Goal: Task Accomplishment & Management: Use online tool/utility

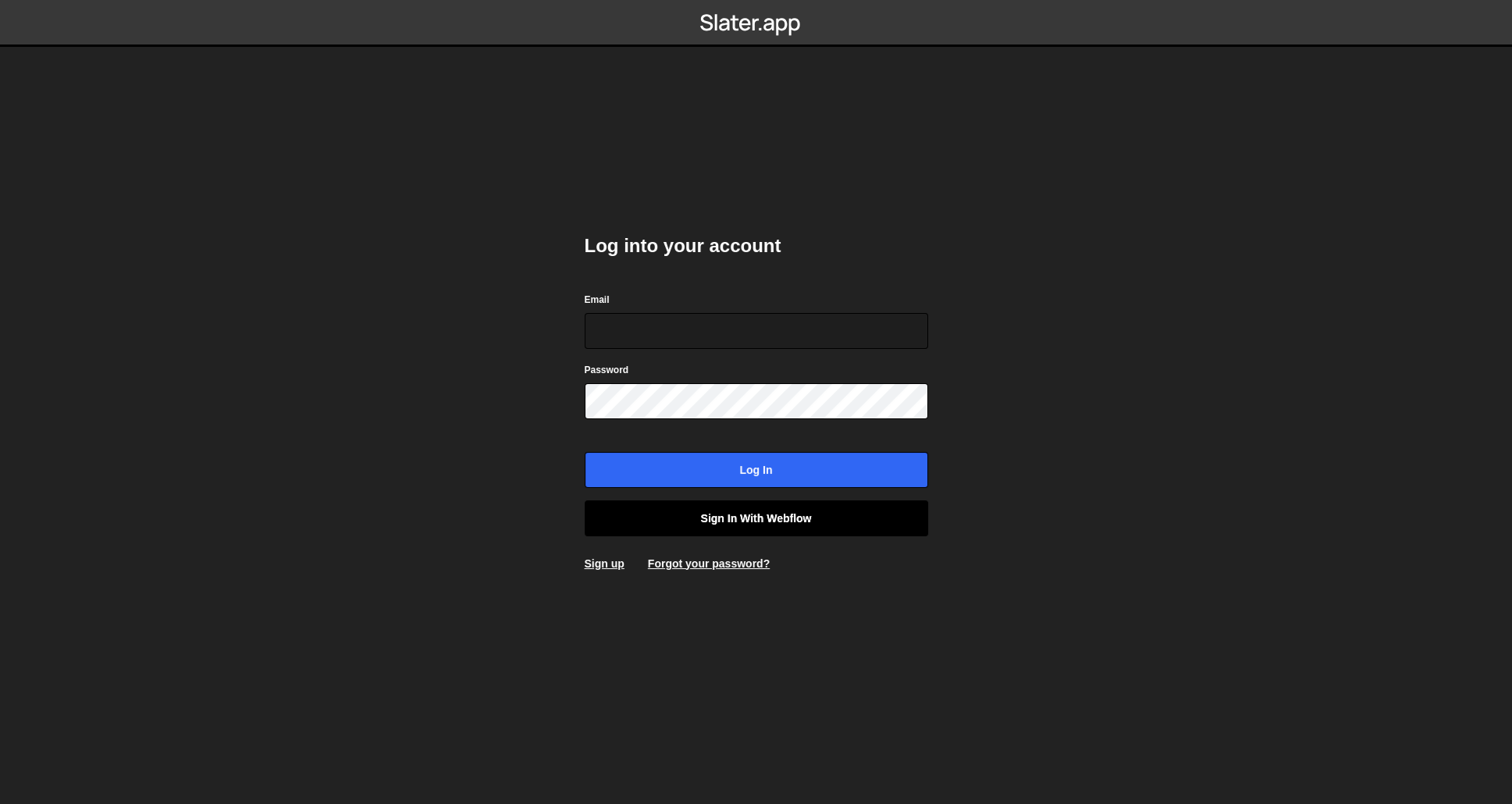
click at [794, 527] on link "Sign in with Webflow" at bounding box center [756, 519] width 343 height 36
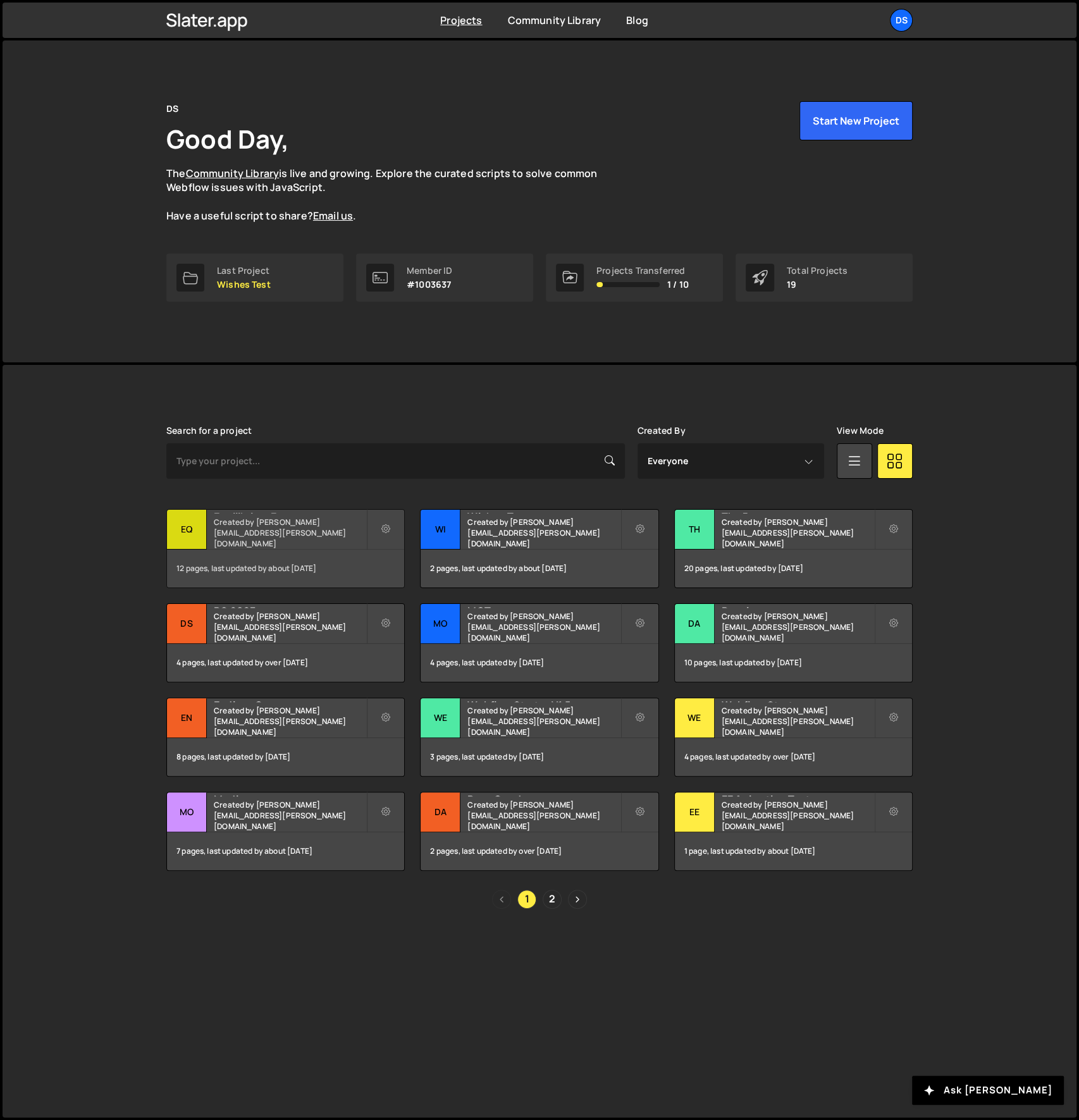
click at [190, 532] on div "Eq" at bounding box center [187, 529] width 40 height 40
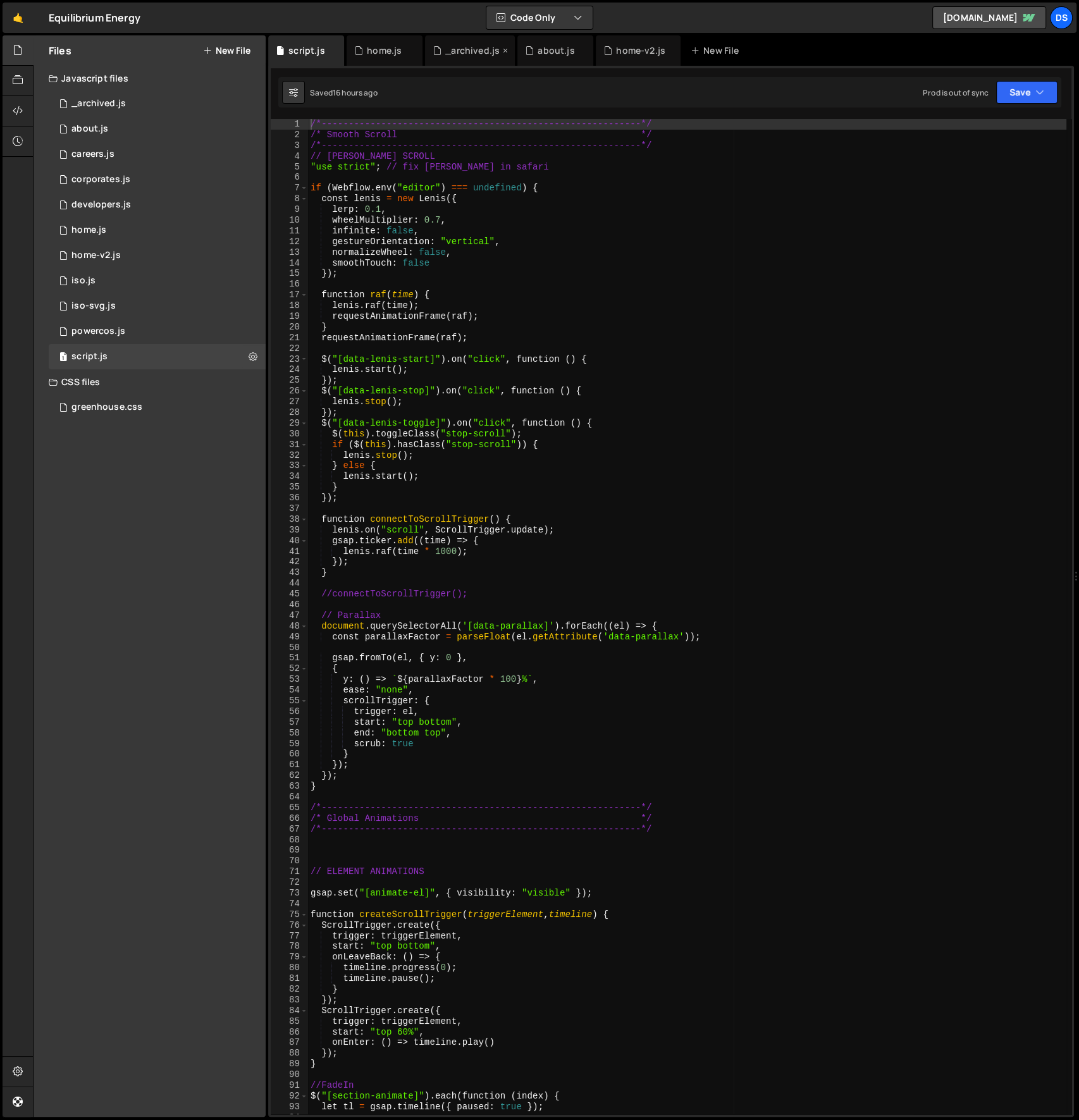
click at [478, 49] on div "_archived.js" at bounding box center [473, 51] width 55 height 13
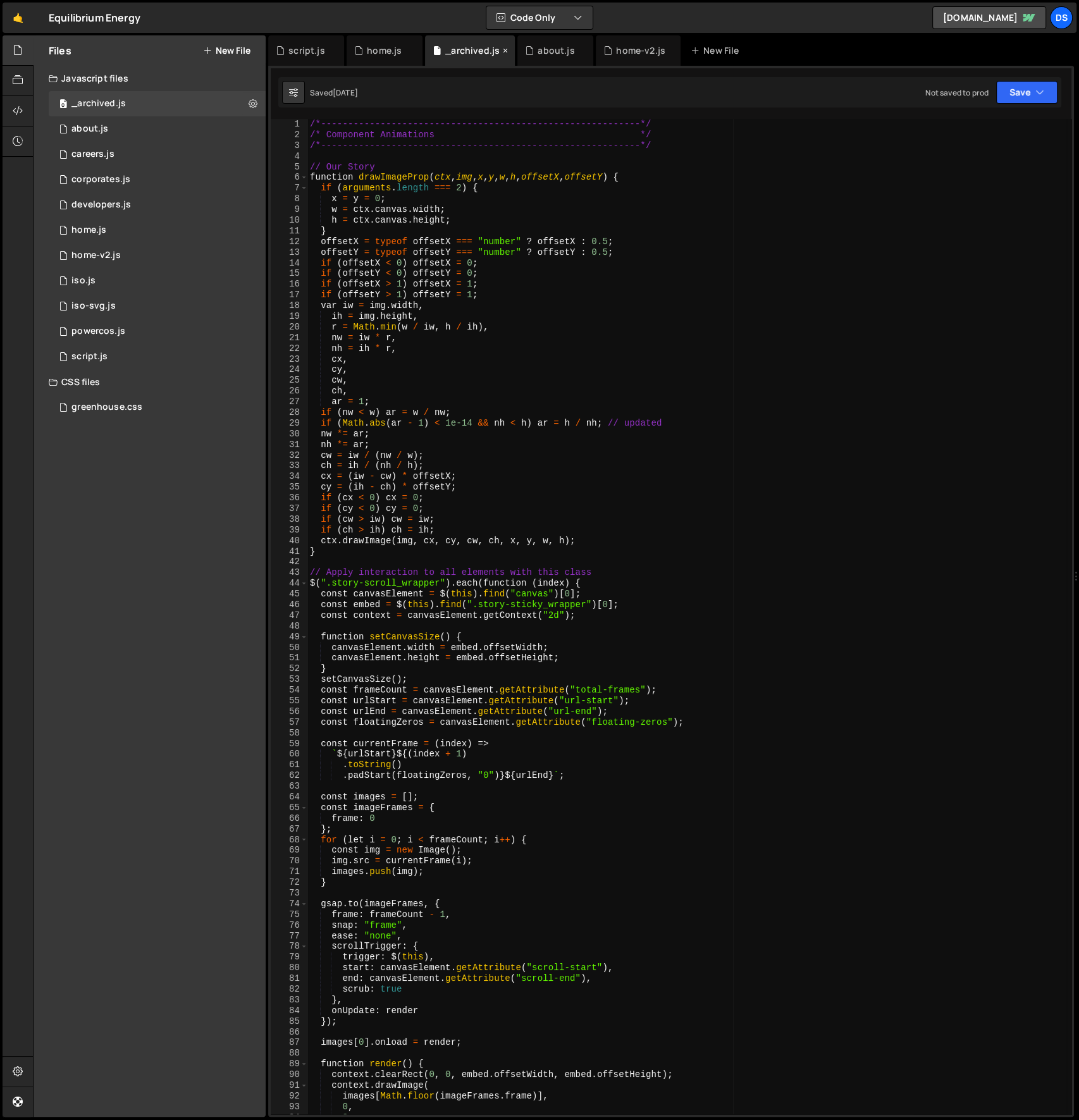
click at [503, 50] on icon at bounding box center [505, 51] width 9 height 13
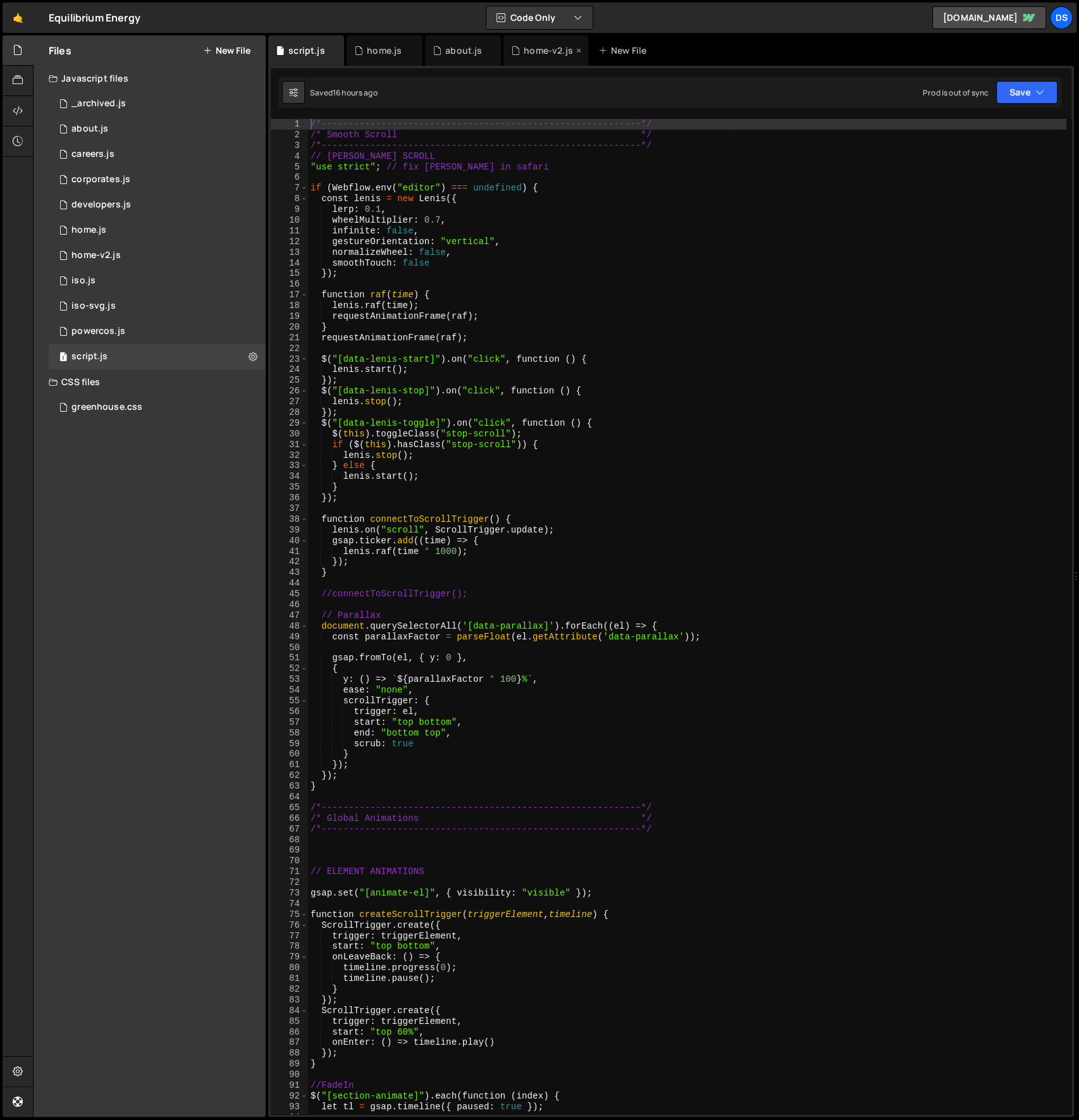
click at [530, 44] on div "home-v2.js" at bounding box center [548, 51] width 50 height 13
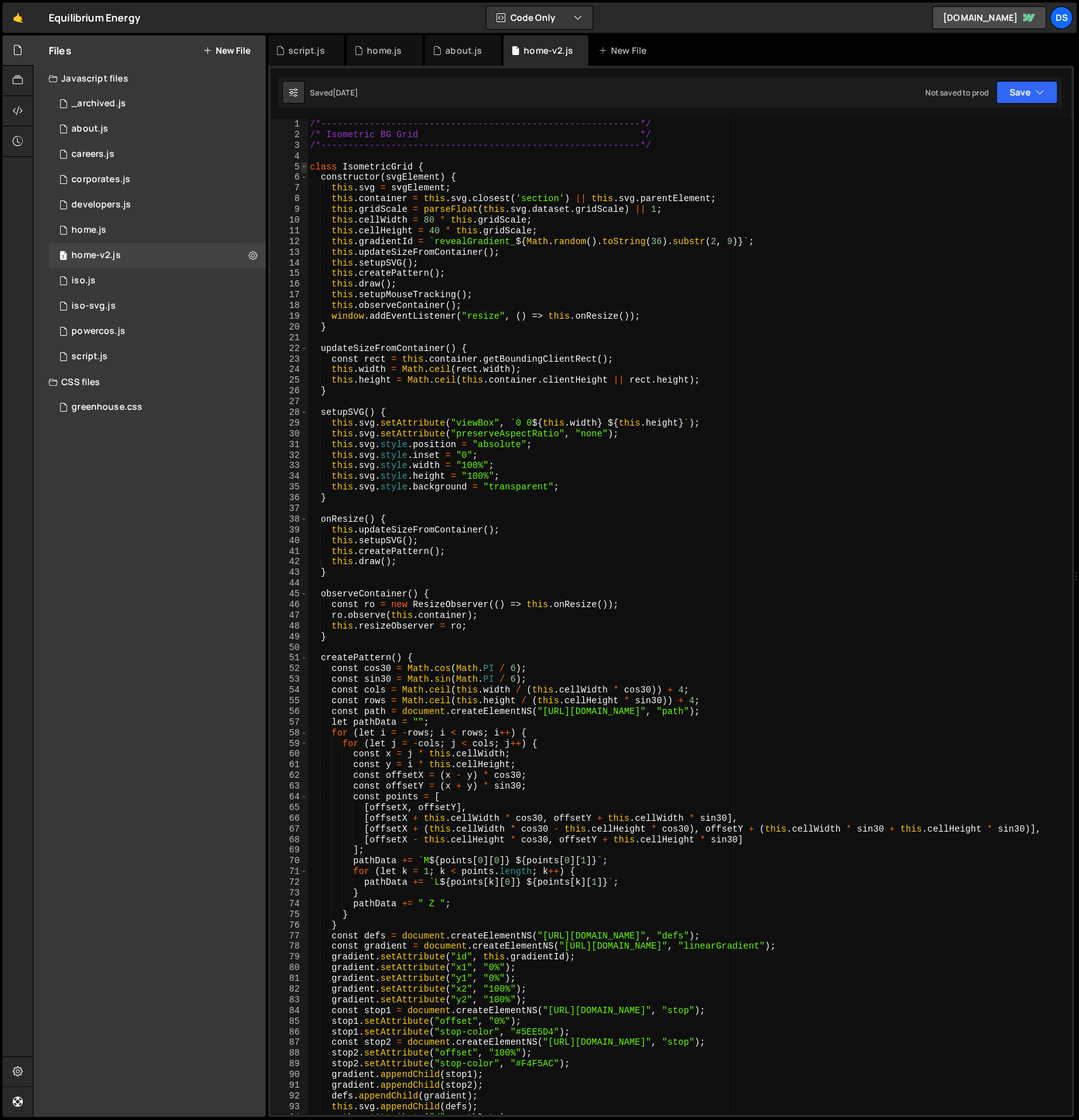
click at [303, 167] on span at bounding box center [303, 167] width 7 height 11
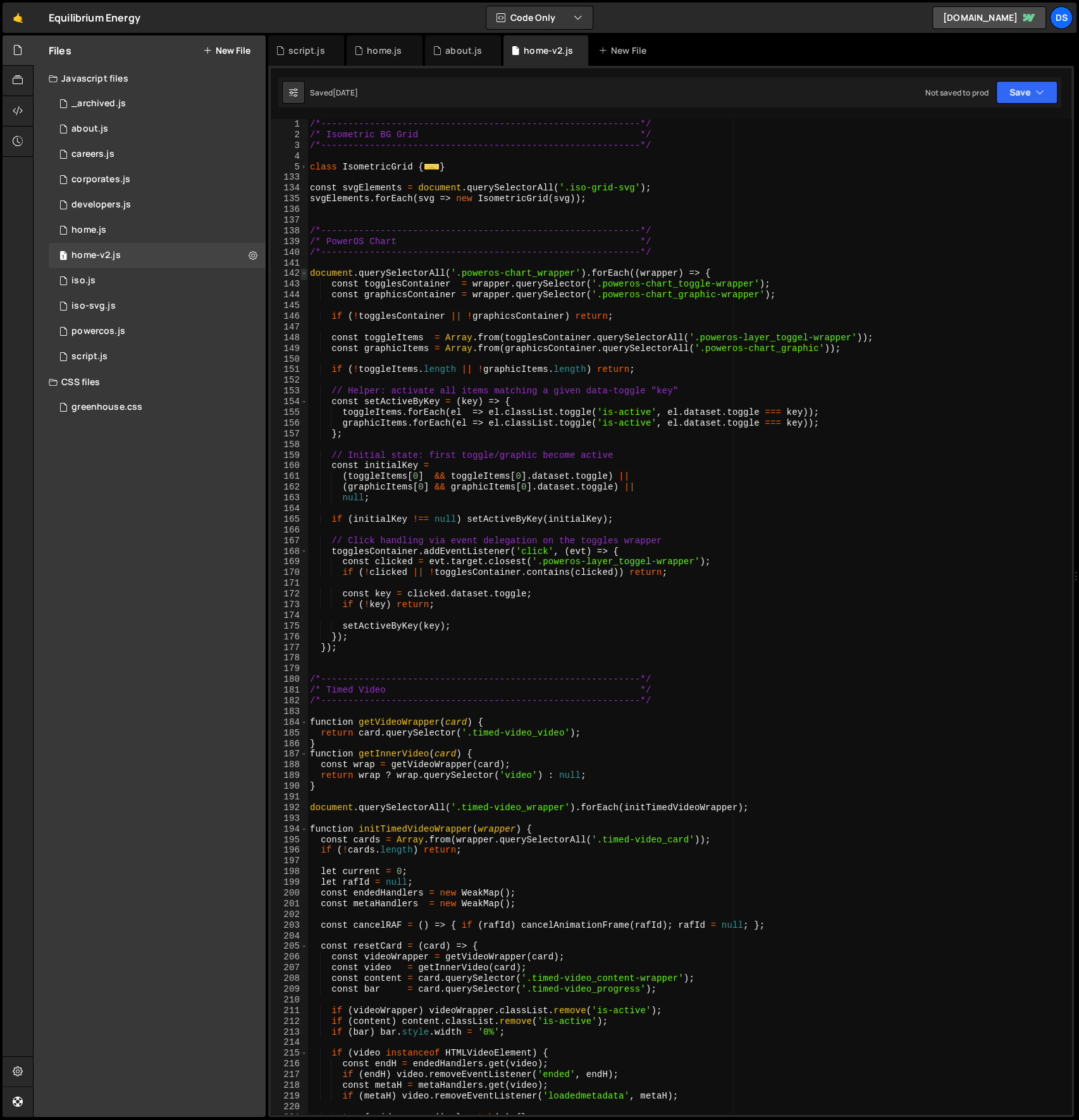
click at [304, 275] on span at bounding box center [303, 273] width 7 height 11
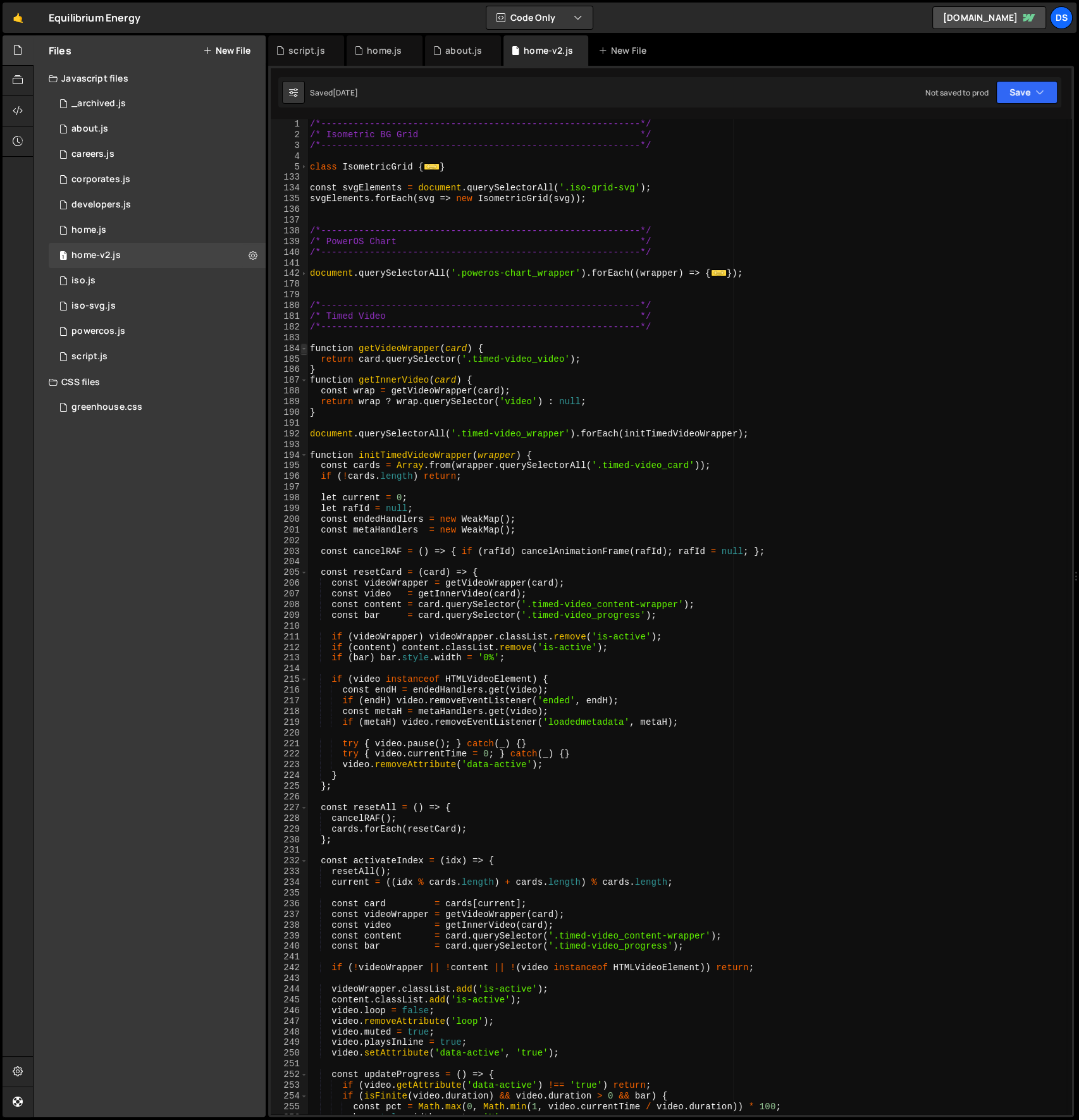
click at [303, 349] on span at bounding box center [303, 348] width 7 height 11
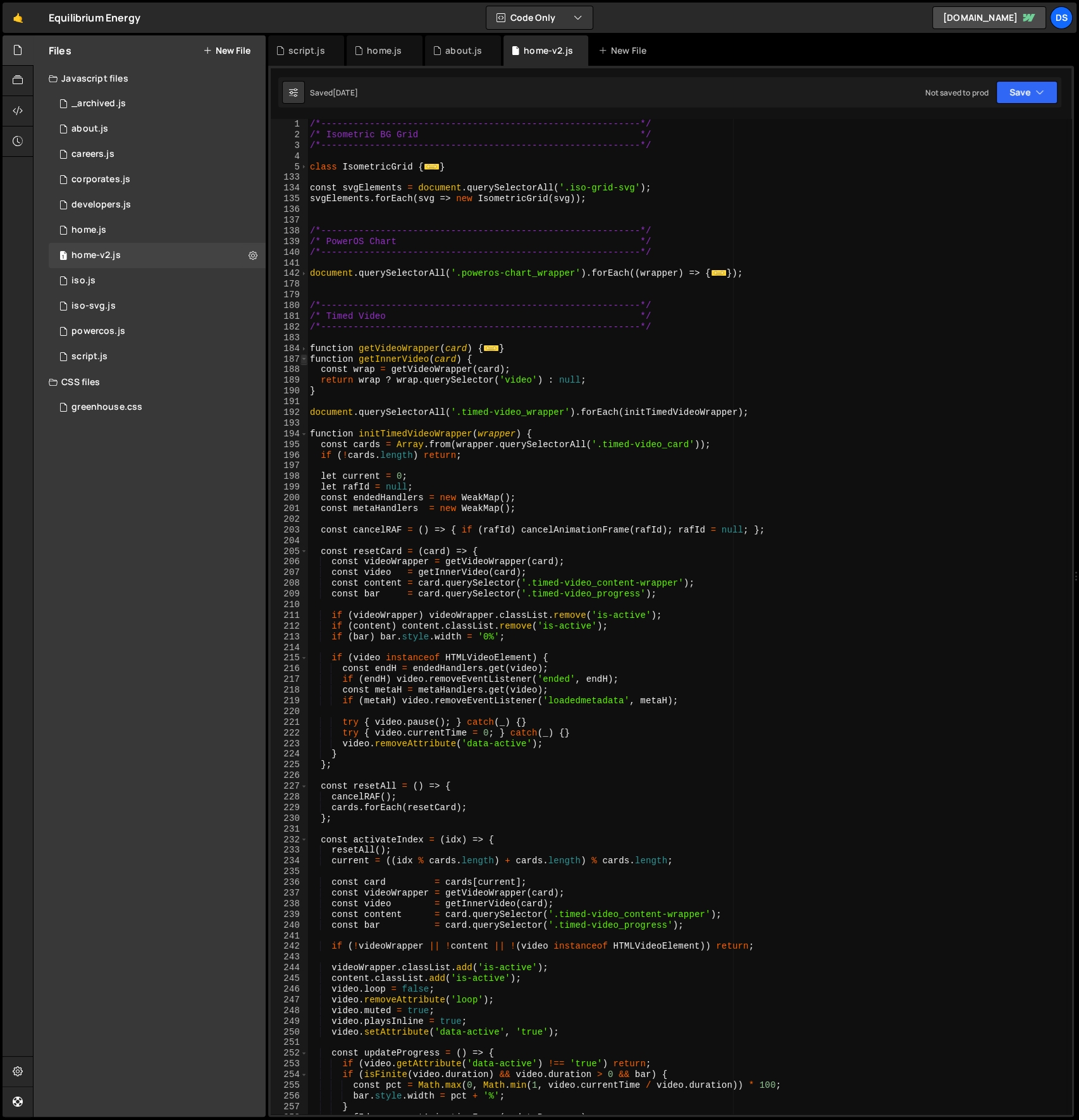
click at [303, 359] on span at bounding box center [303, 359] width 7 height 11
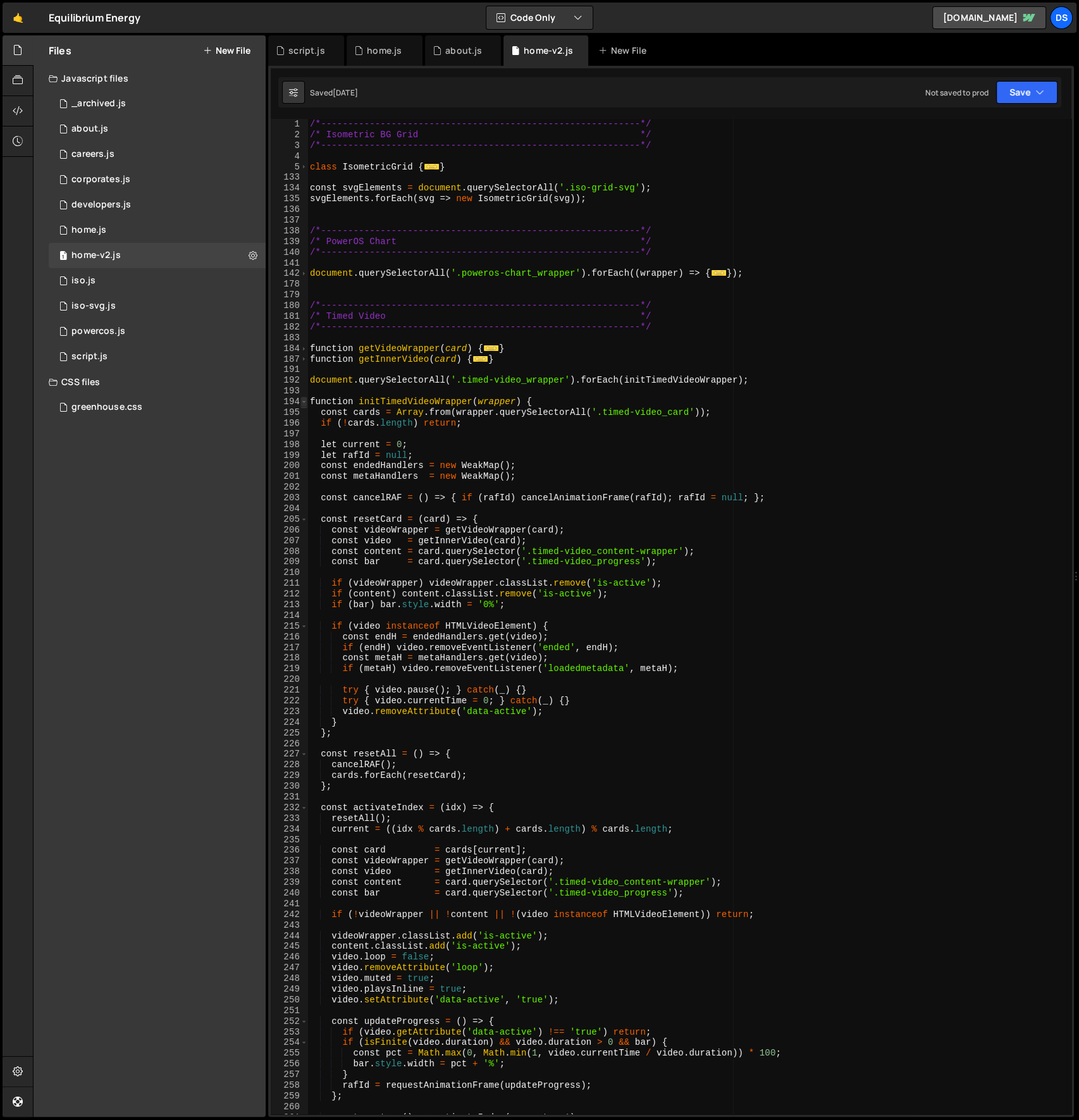
click at [302, 401] on span at bounding box center [303, 402] width 7 height 11
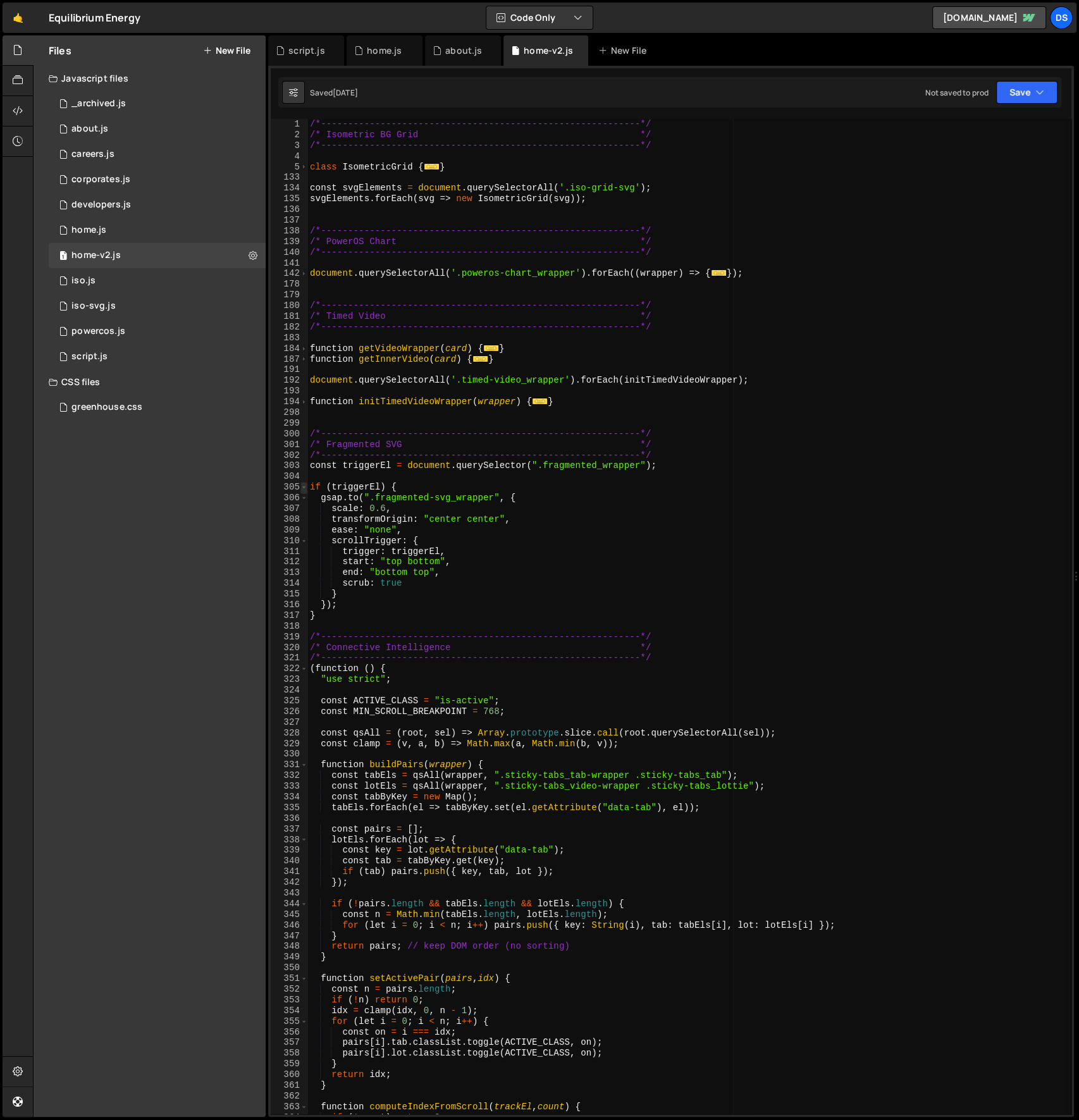
click at [302, 486] on span at bounding box center [303, 487] width 7 height 11
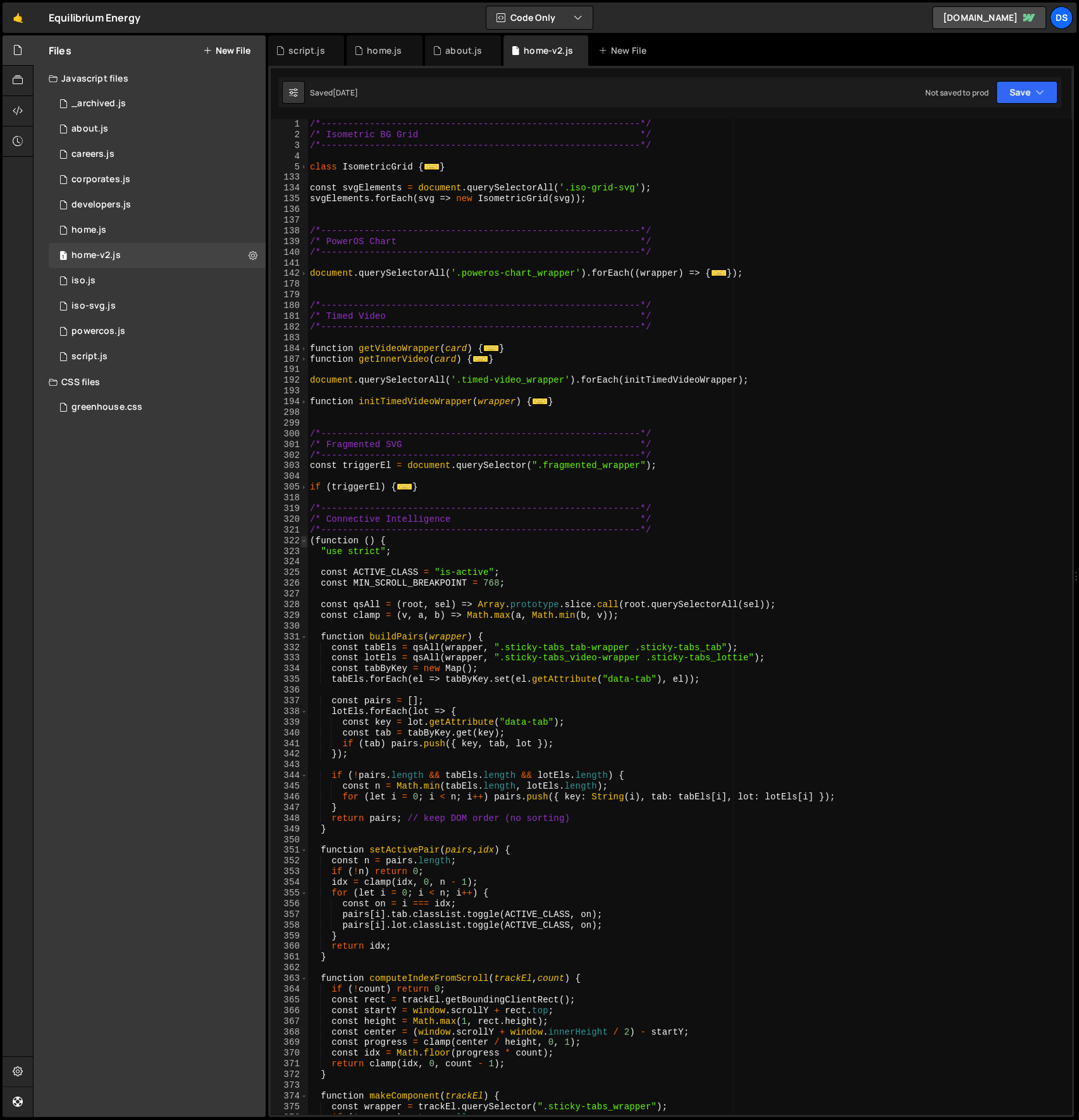
click at [305, 541] on span at bounding box center [303, 541] width 7 height 11
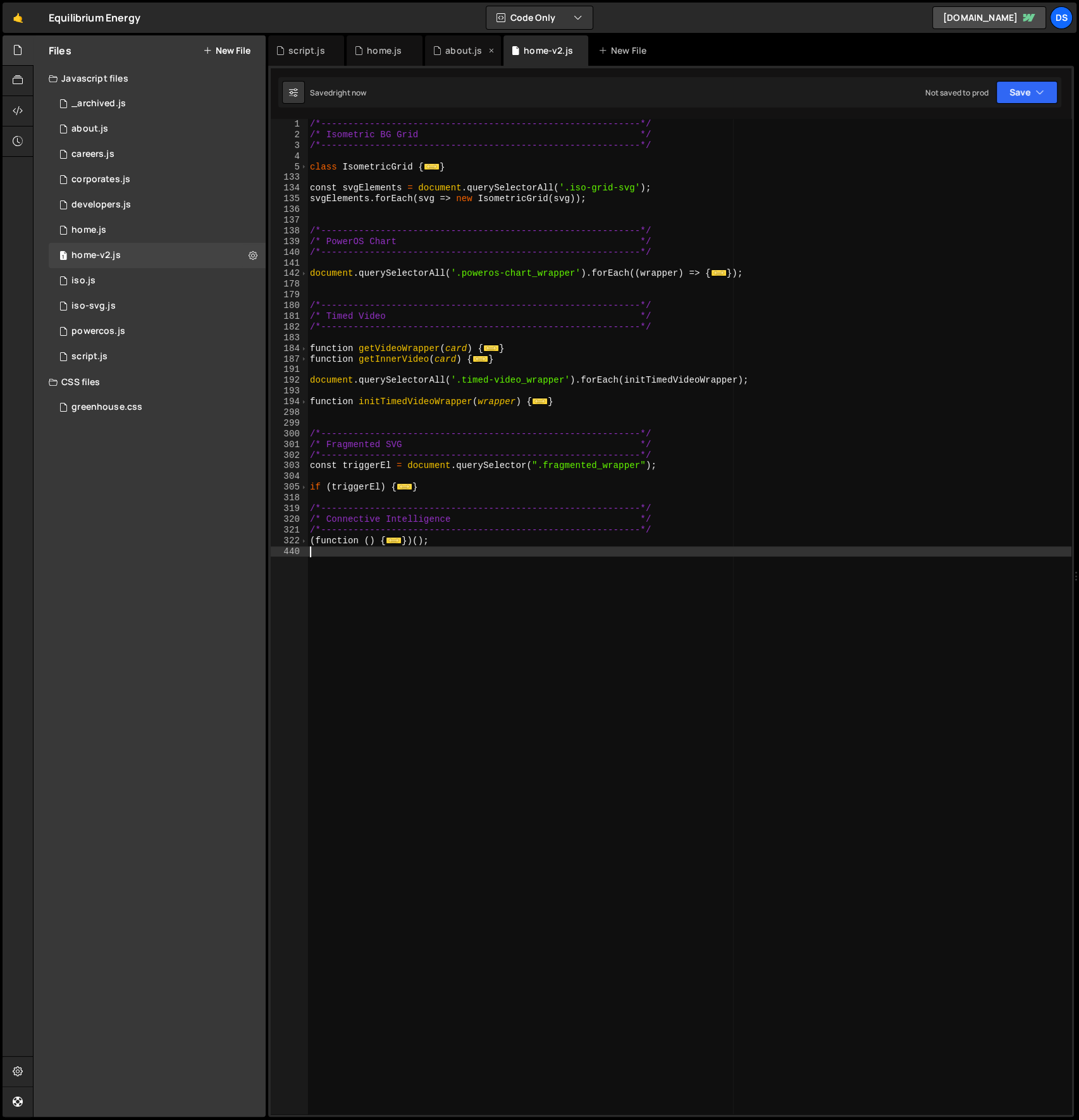
click at [456, 55] on div "about.js" at bounding box center [464, 51] width 37 height 13
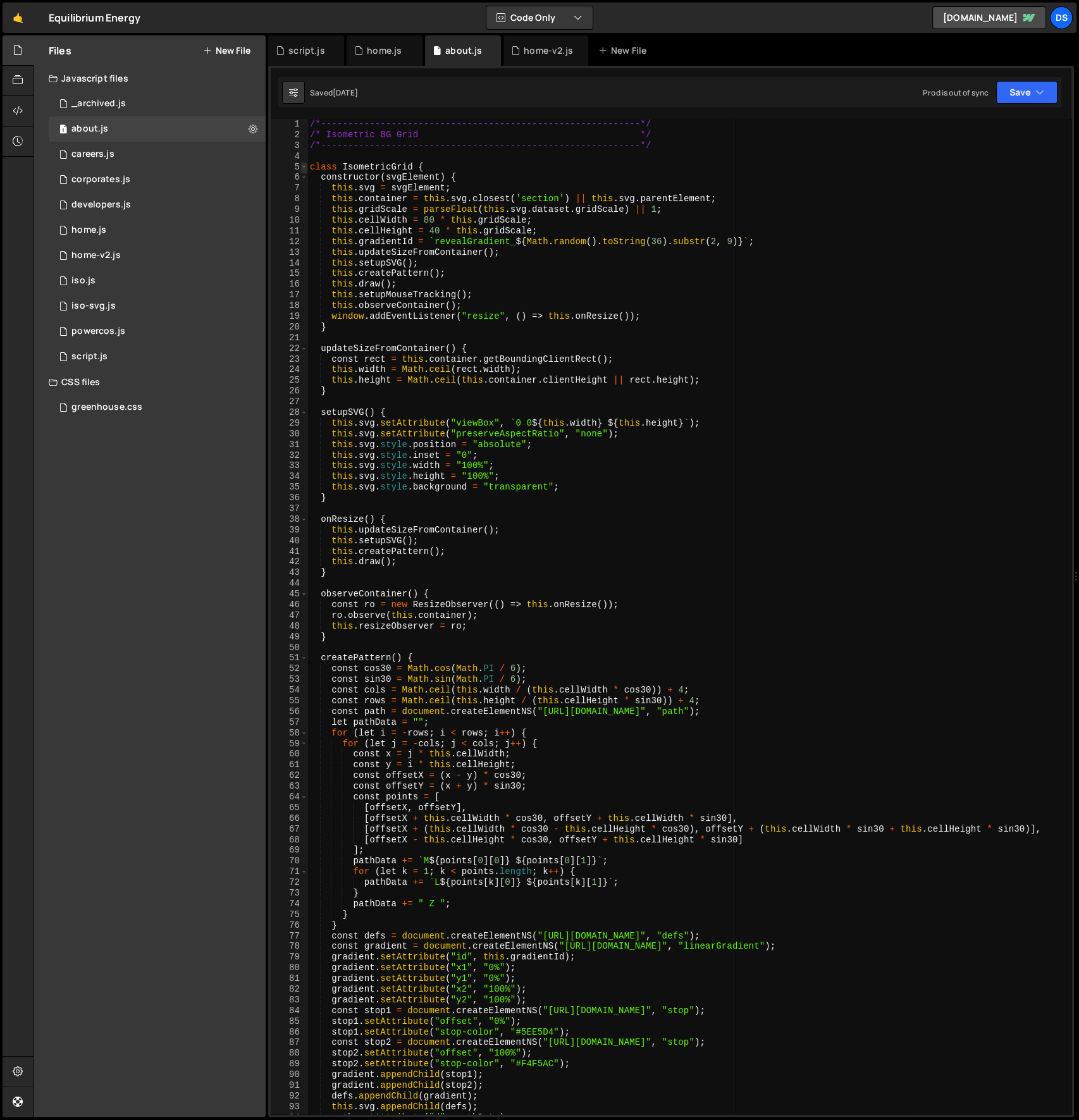
type textarea "});"
click at [303, 168] on span at bounding box center [303, 167] width 7 height 11
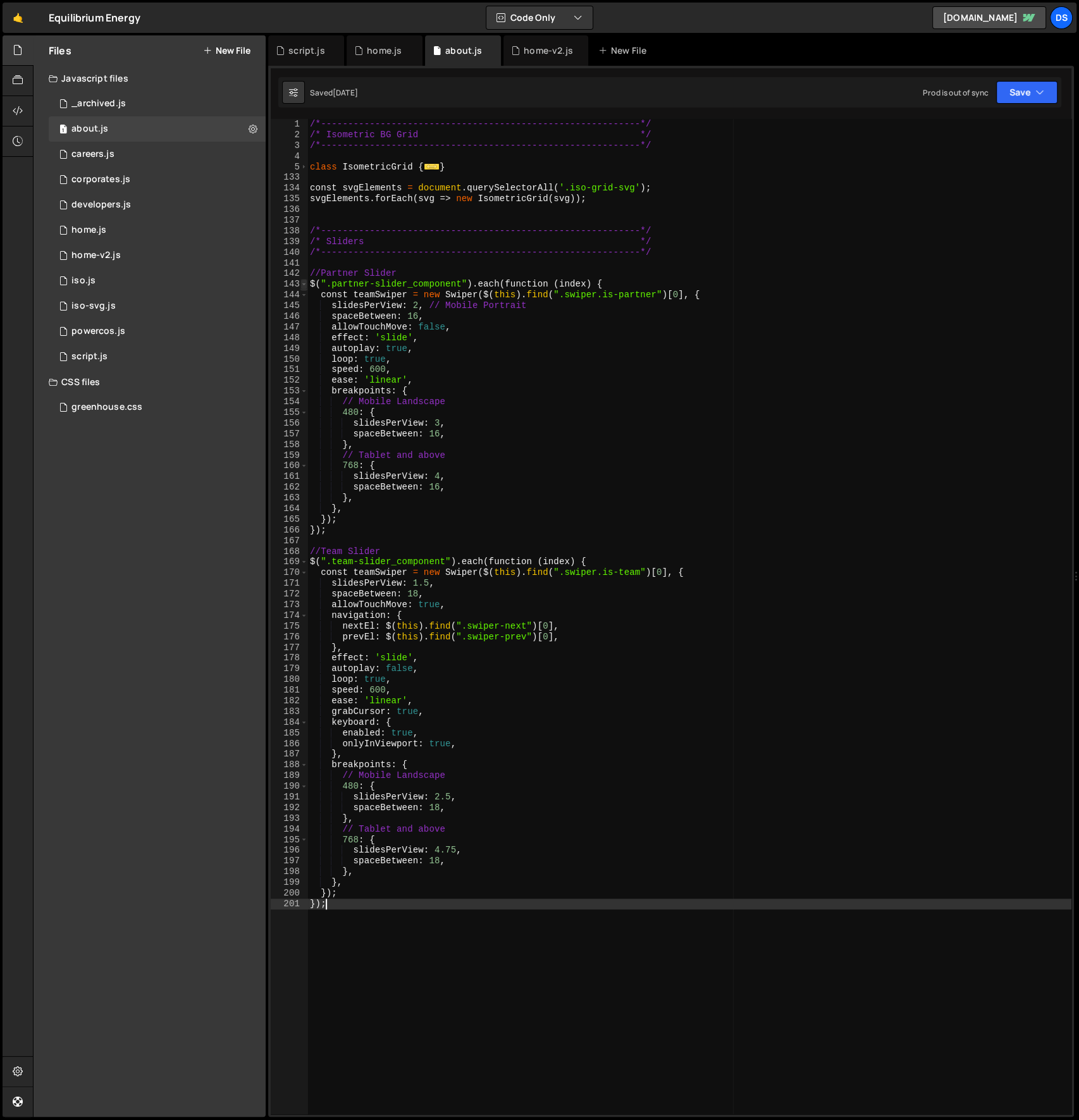
click at [305, 284] on span at bounding box center [303, 284] width 7 height 11
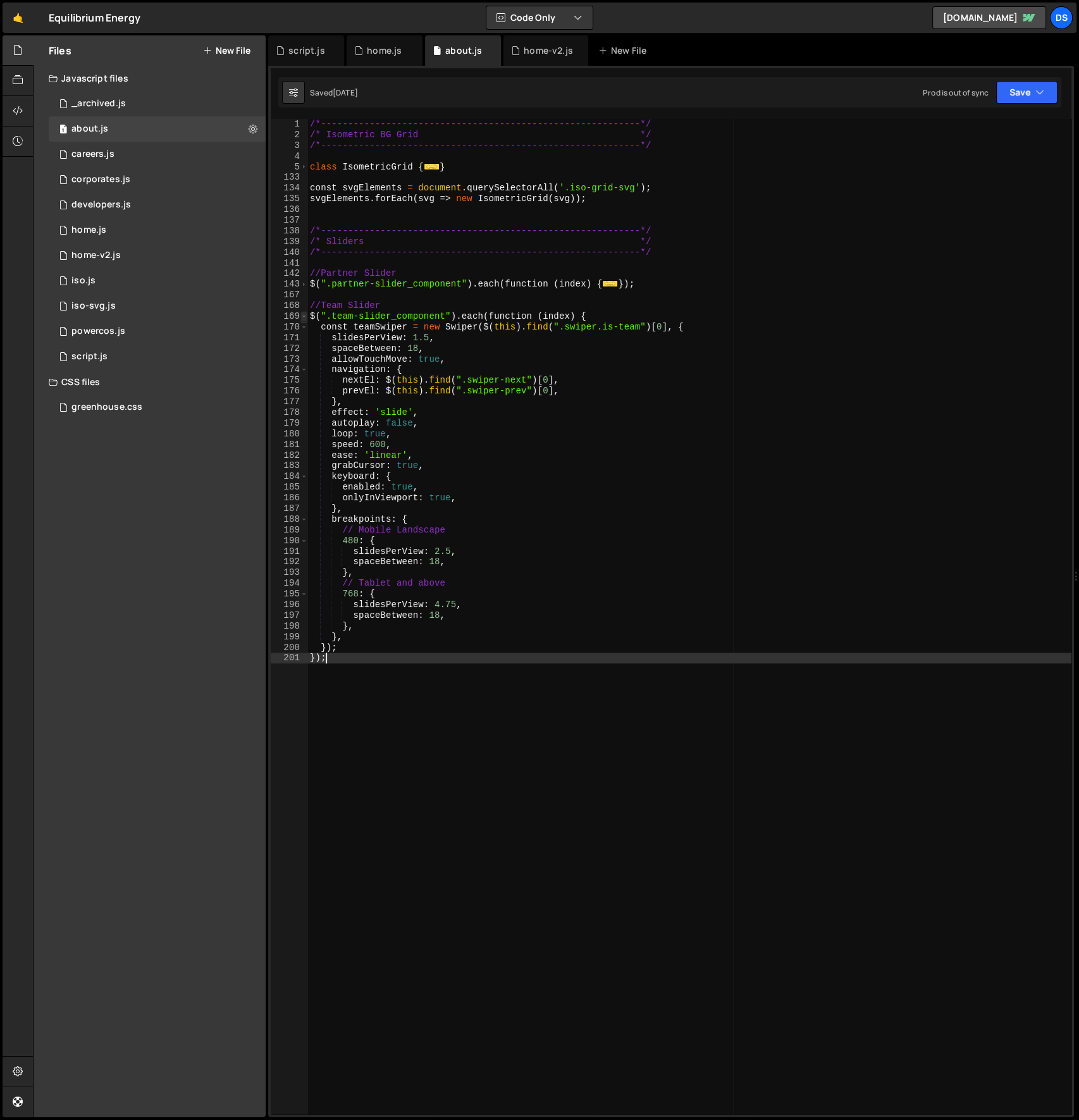
click at [303, 314] on span at bounding box center [303, 316] width 7 height 11
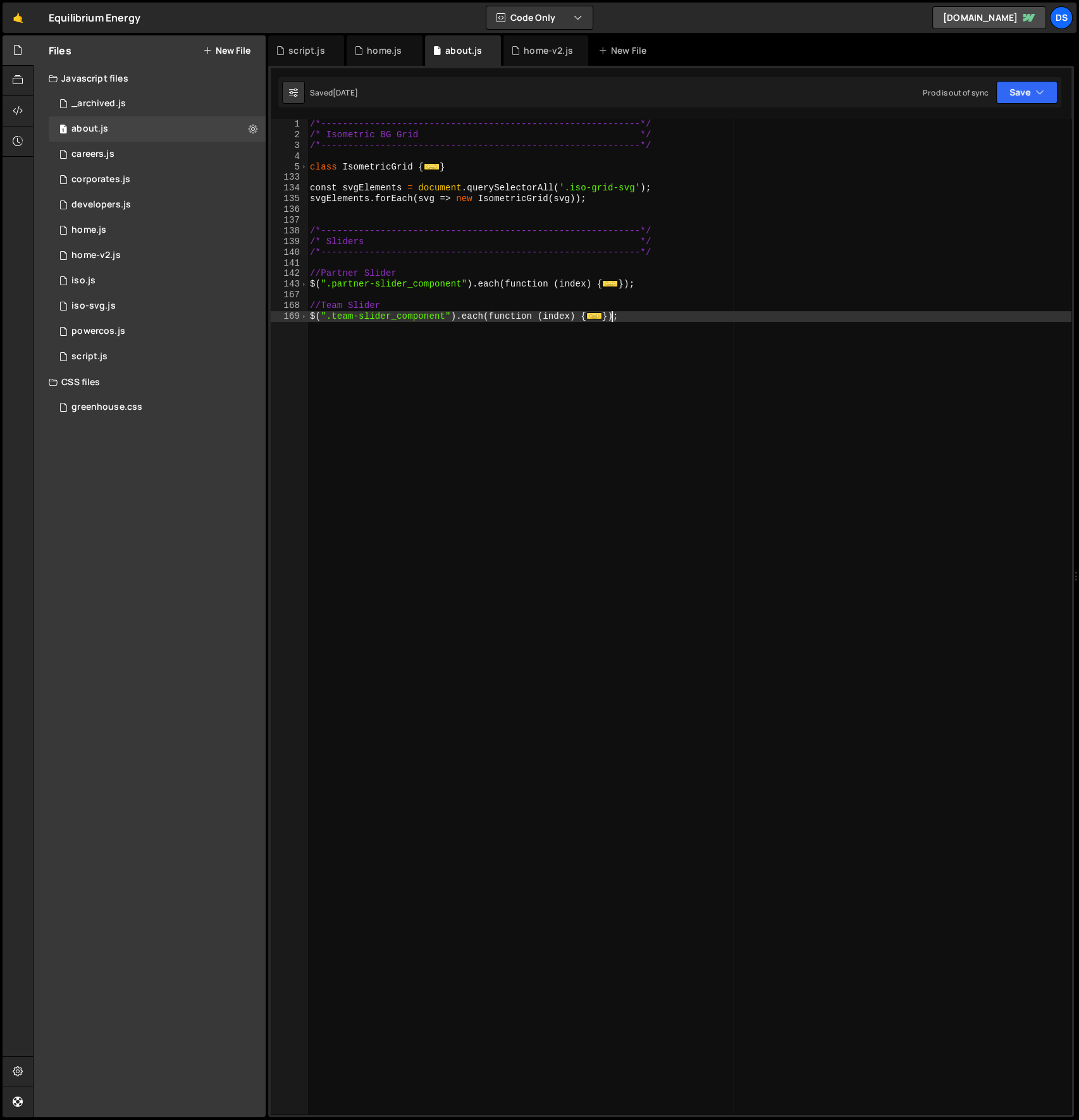
click at [372, 379] on div "/*-----------------------------------------------------------*/ /* Isometric BG…" at bounding box center [689, 627] width 765 height 1017
click at [161, 309] on div "7 iso-svg.js 0" at bounding box center [157, 306] width 217 height 25
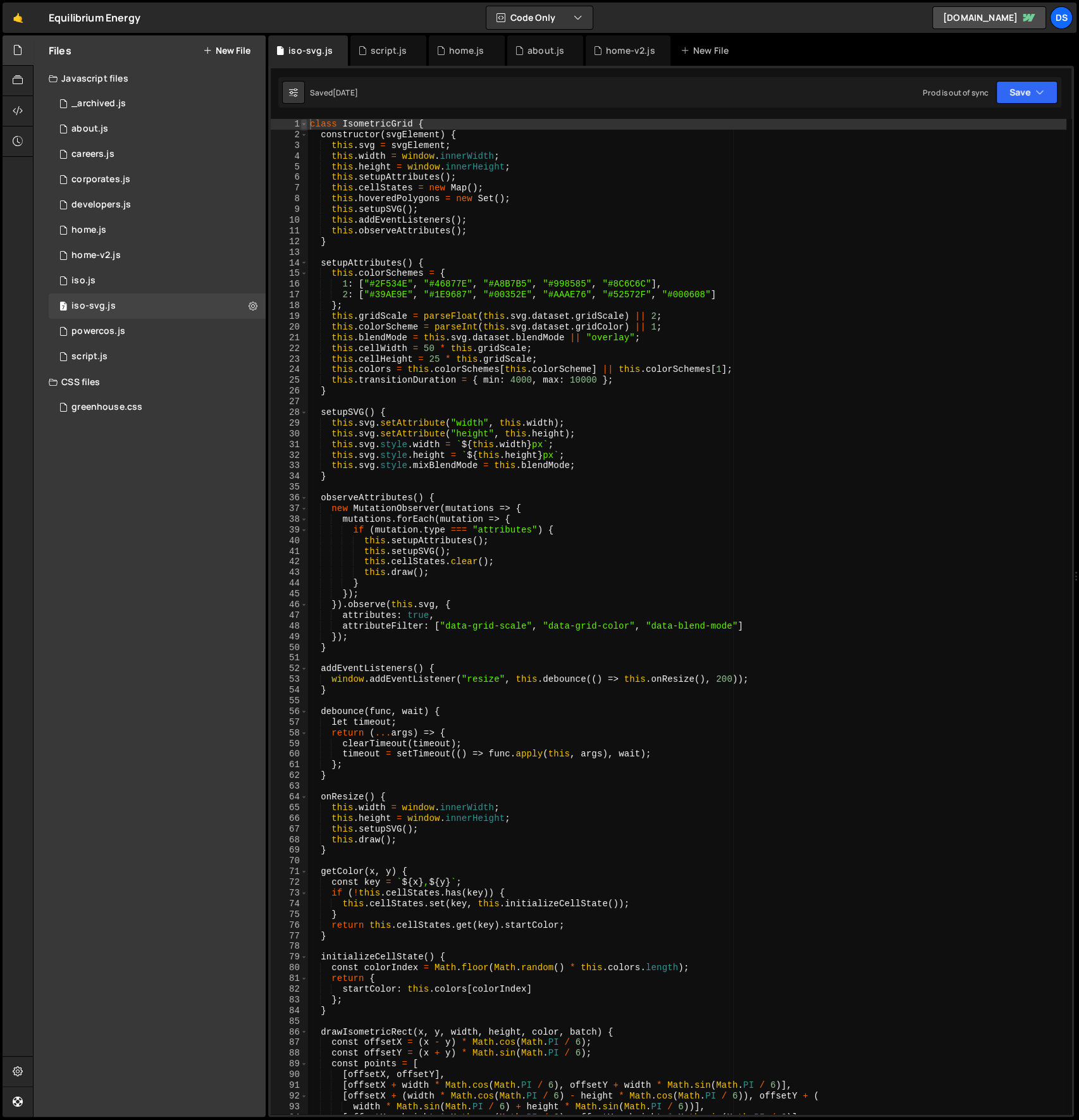
type textarea "class IsometricGrid {"
click at [301, 121] on span at bounding box center [303, 124] width 7 height 11
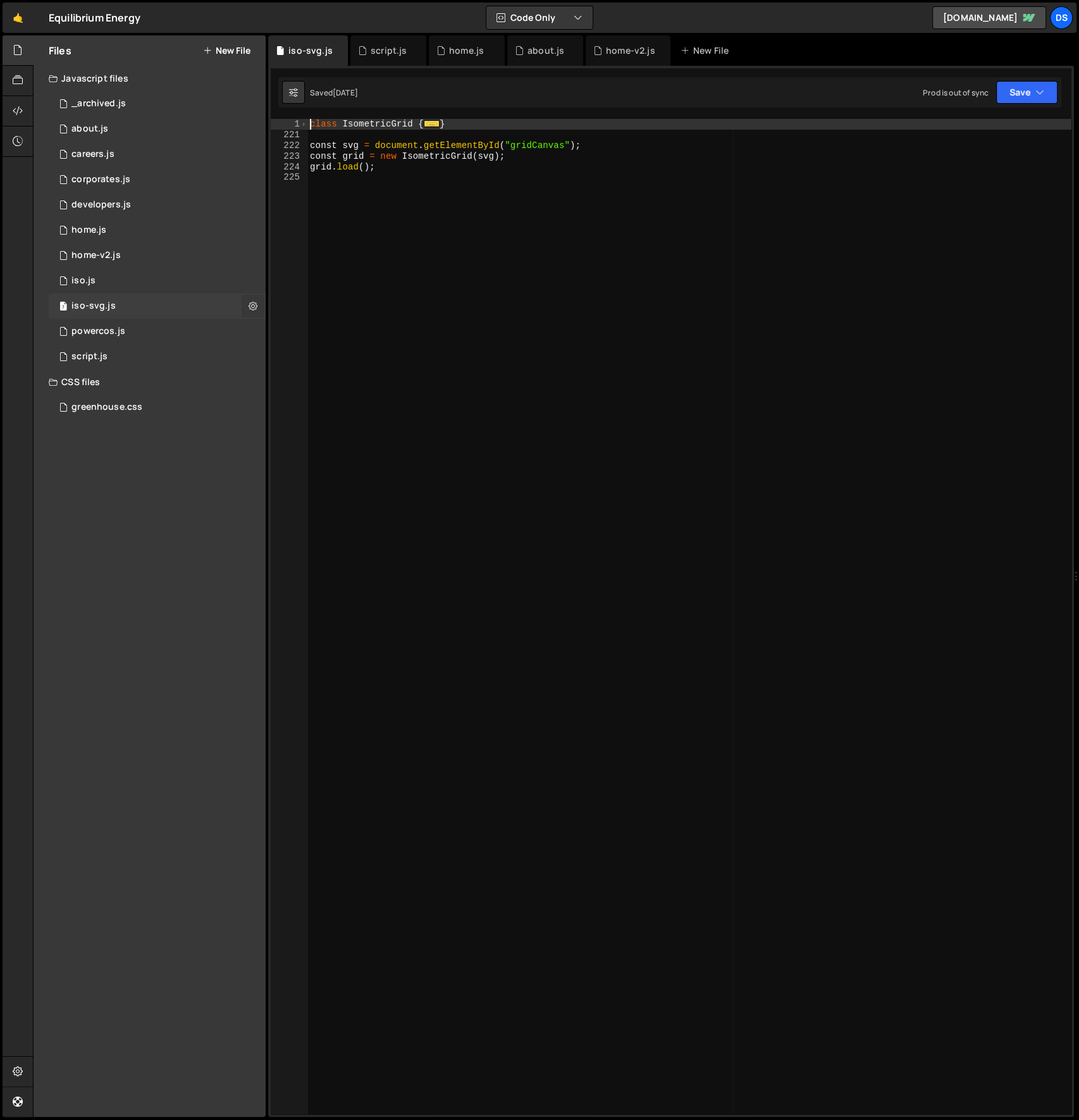
click at [251, 303] on icon at bounding box center [253, 305] width 9 height 12
click at [326, 327] on button "Edit File Settings" at bounding box center [330, 333] width 124 height 25
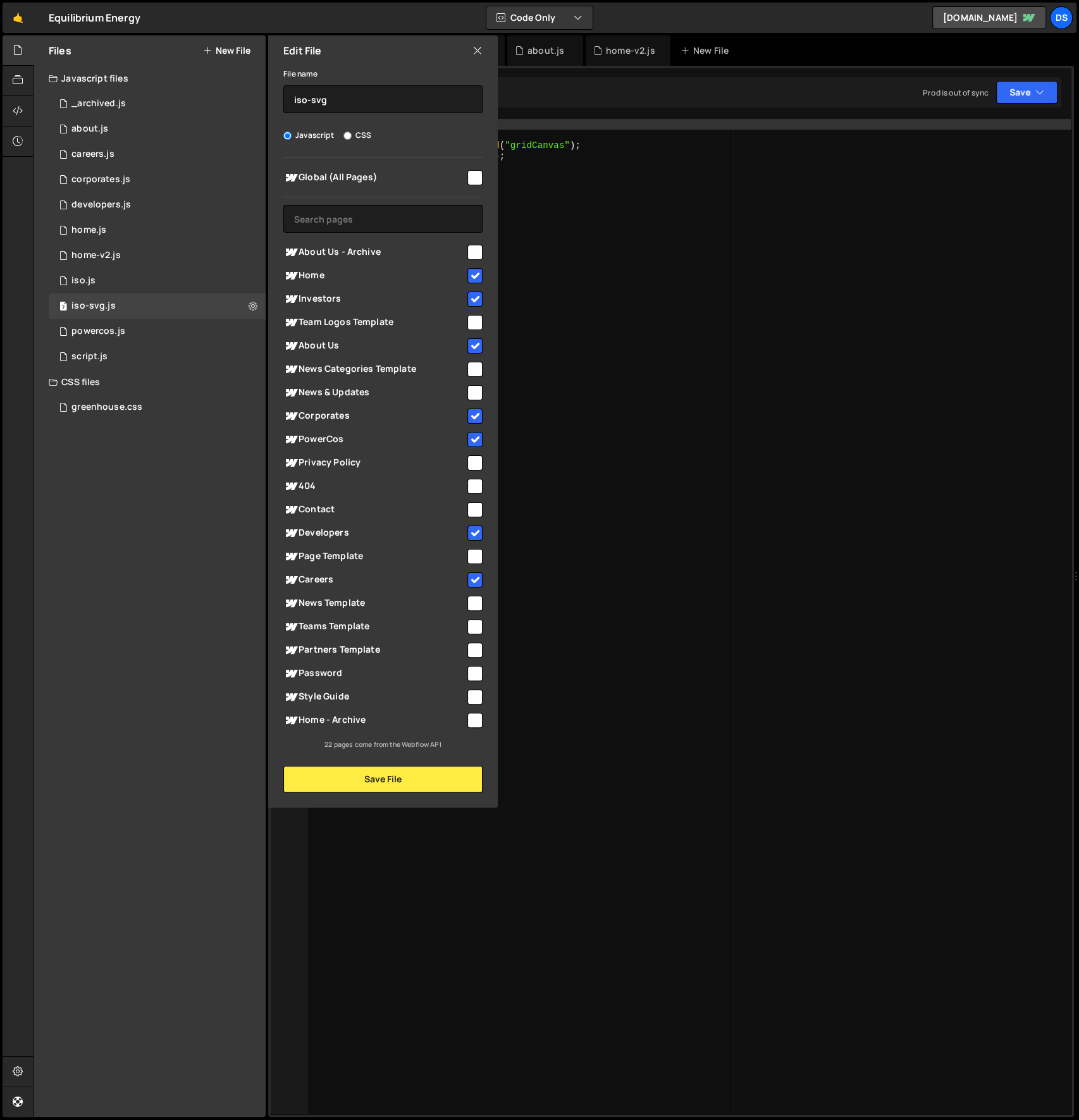
click at [475, 342] on input "checkbox" at bounding box center [475, 346] width 15 height 15
checkbox input "false"
click at [415, 779] on button "Save File" at bounding box center [383, 779] width 199 height 27
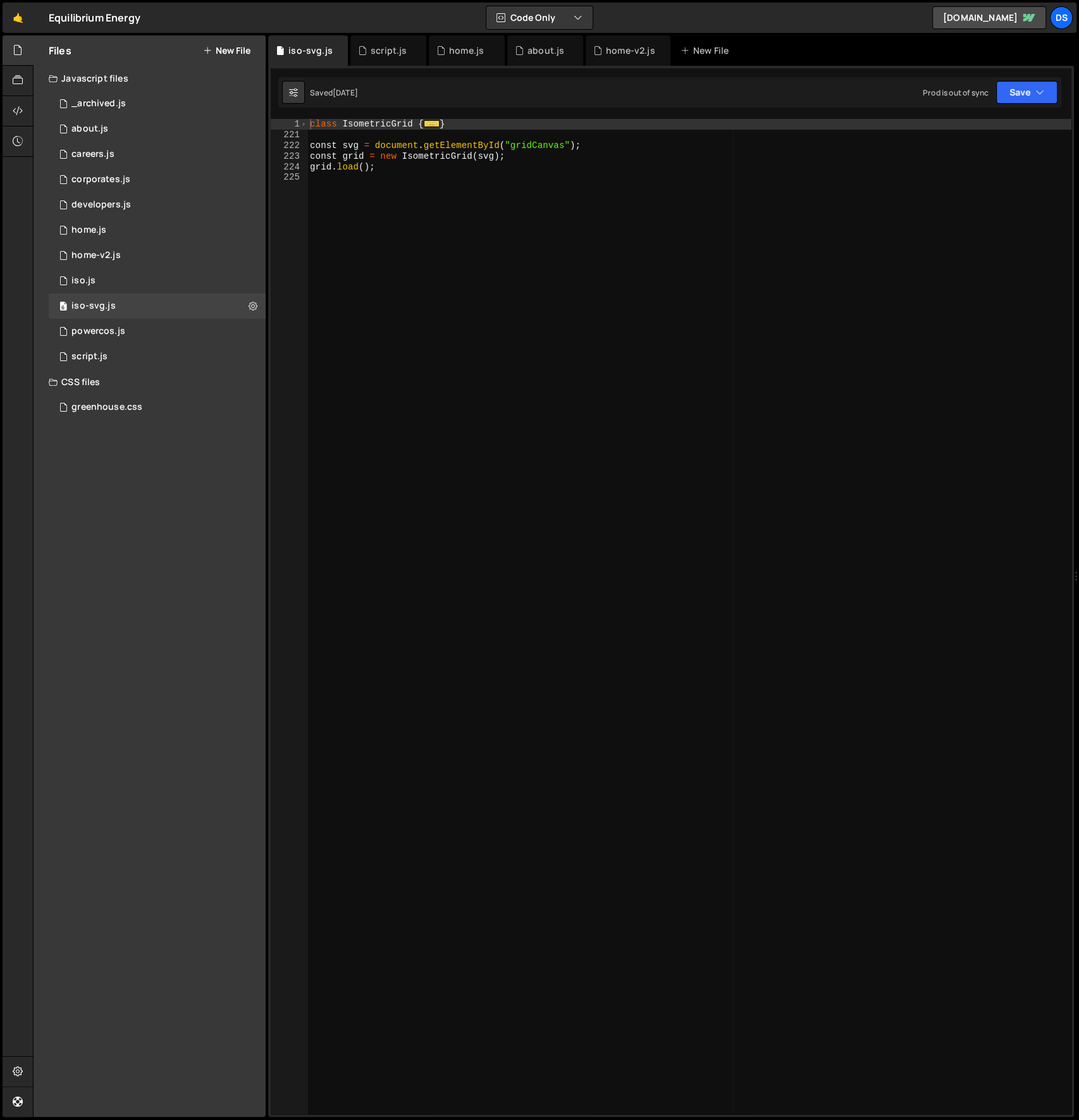
click at [449, 652] on div "class IsometricGrid { ... } const svg = document . getElementById ( "gridCanvas…" at bounding box center [689, 627] width 765 height 1017
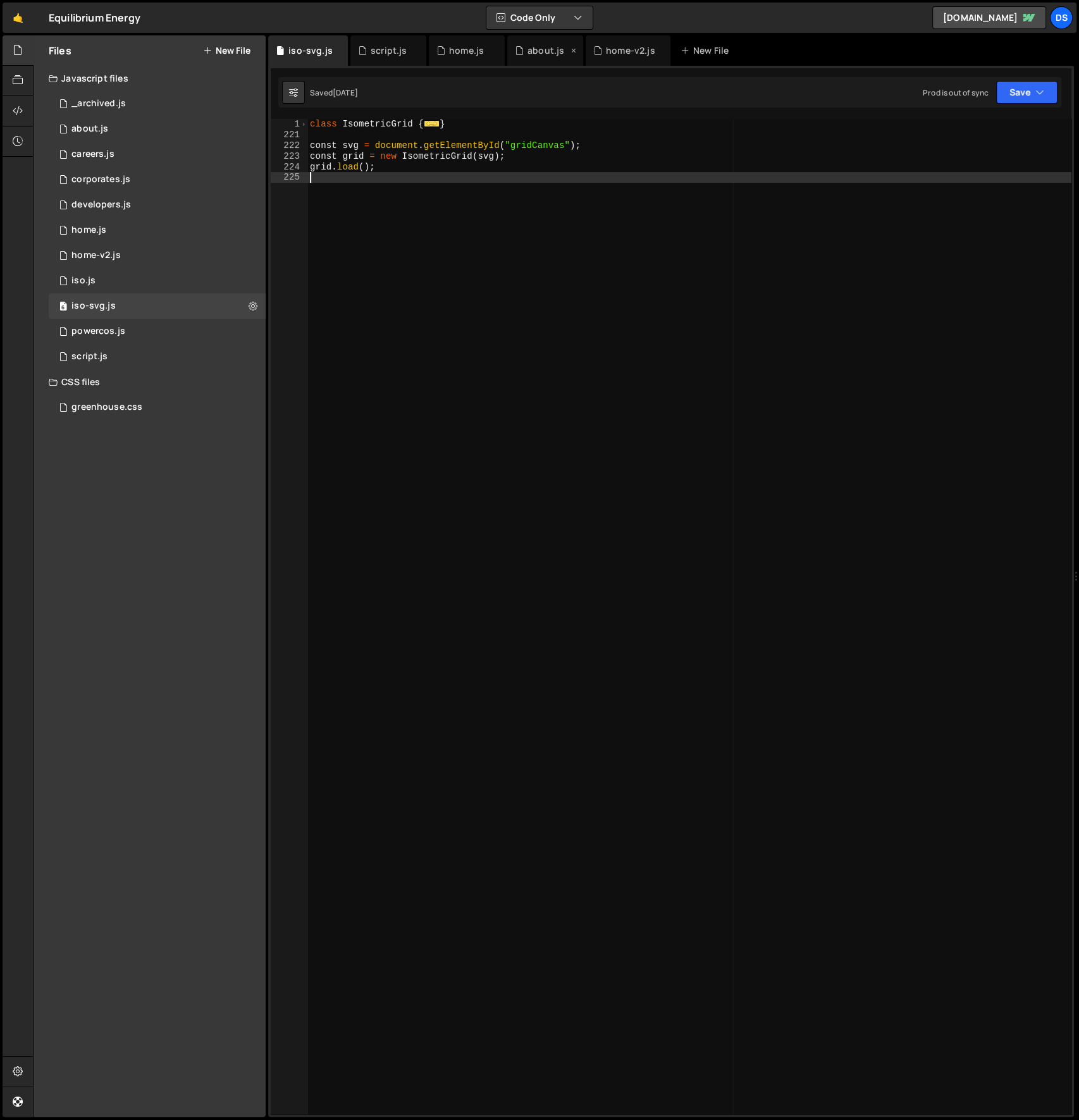
click at [520, 47] on icon at bounding box center [519, 51] width 9 height 13
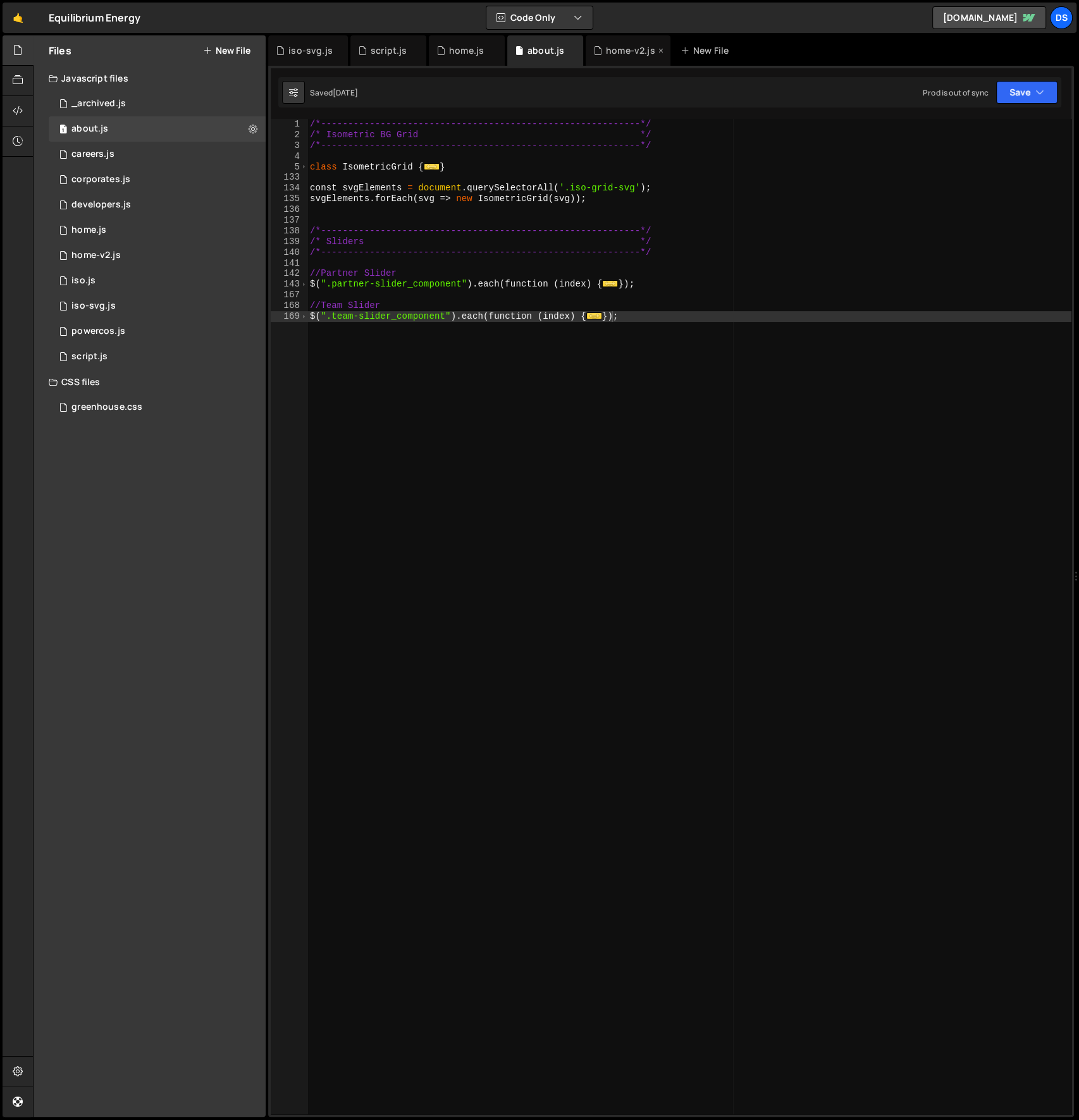
click at [602, 49] on div "home-v2.js" at bounding box center [625, 51] width 62 height 13
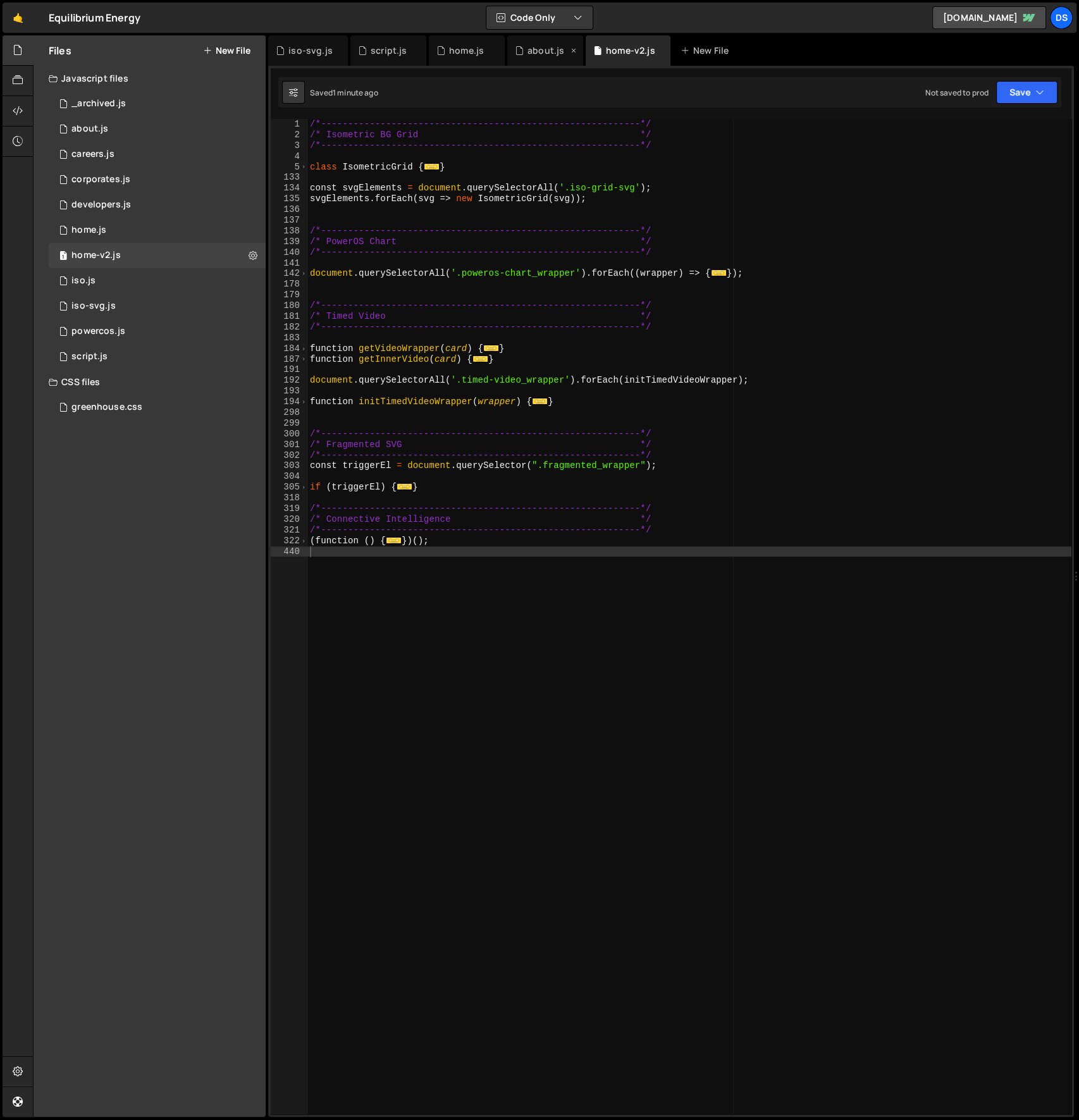
click at [533, 50] on div "about.js" at bounding box center [546, 51] width 37 height 13
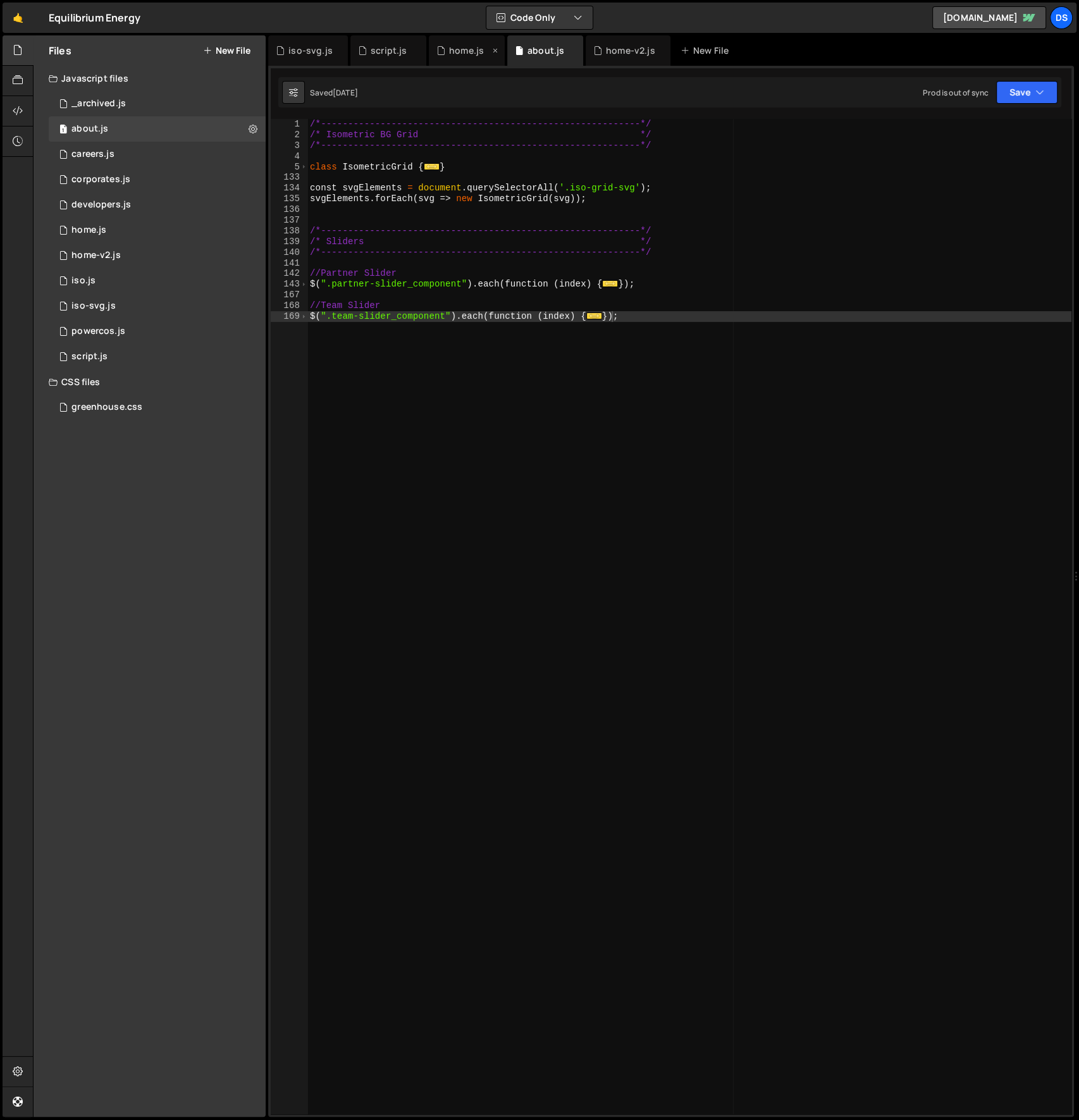
click at [454, 49] on div "home.js" at bounding box center [467, 51] width 35 height 13
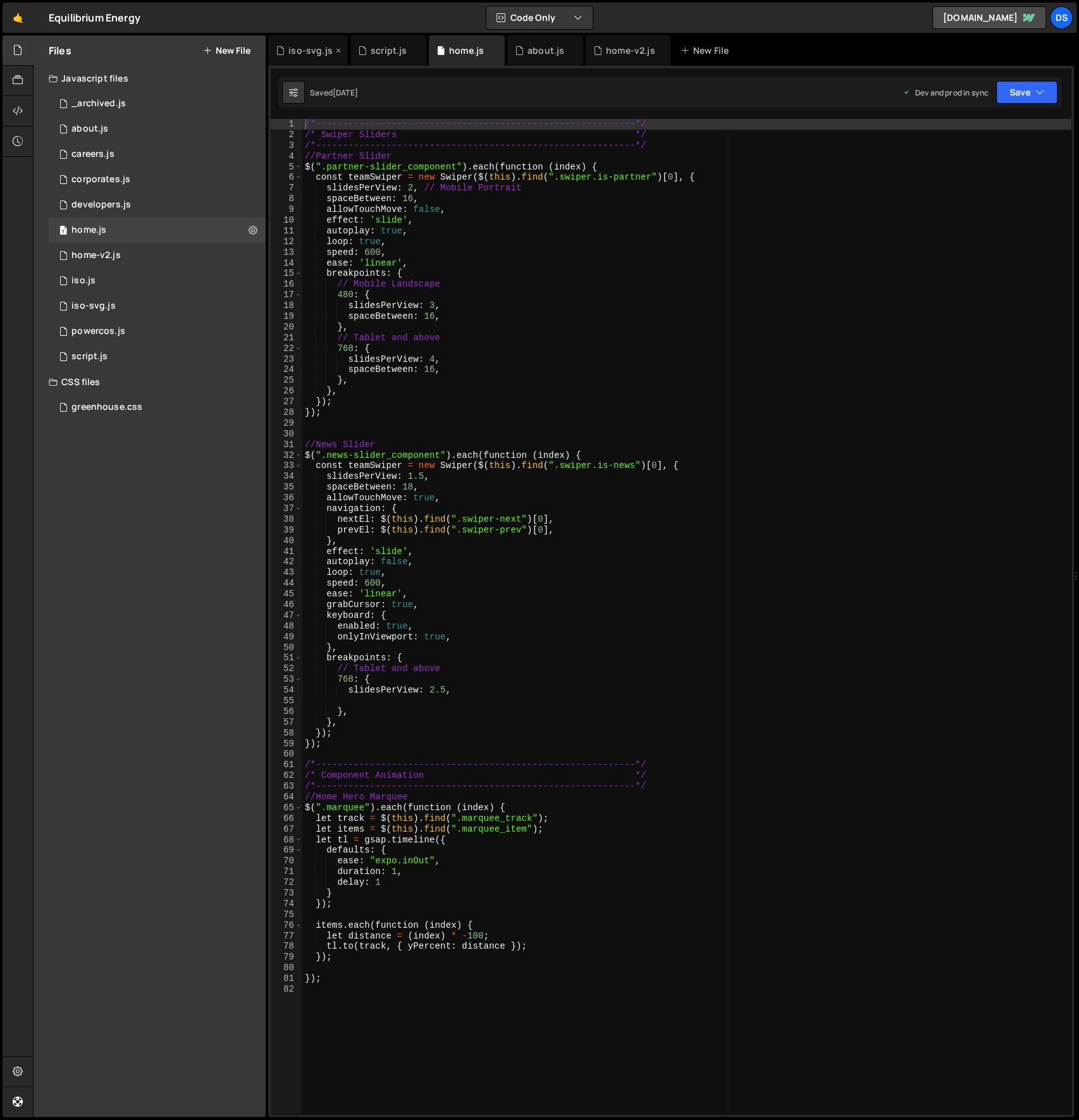
click at [293, 48] on div "iso-svg.js" at bounding box center [310, 51] width 44 height 13
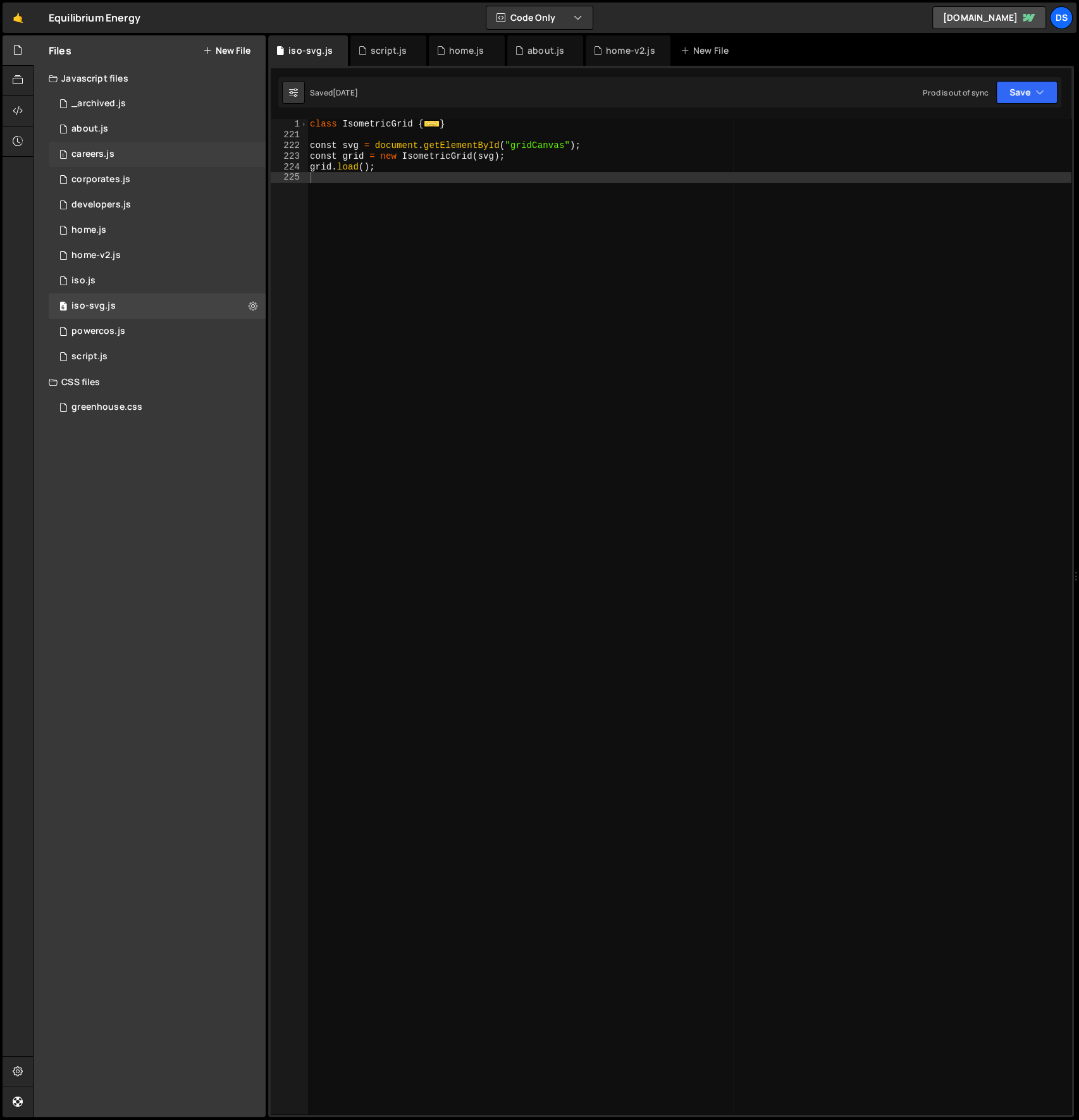
click at [142, 151] on div "1 careers.js 0" at bounding box center [157, 154] width 217 height 25
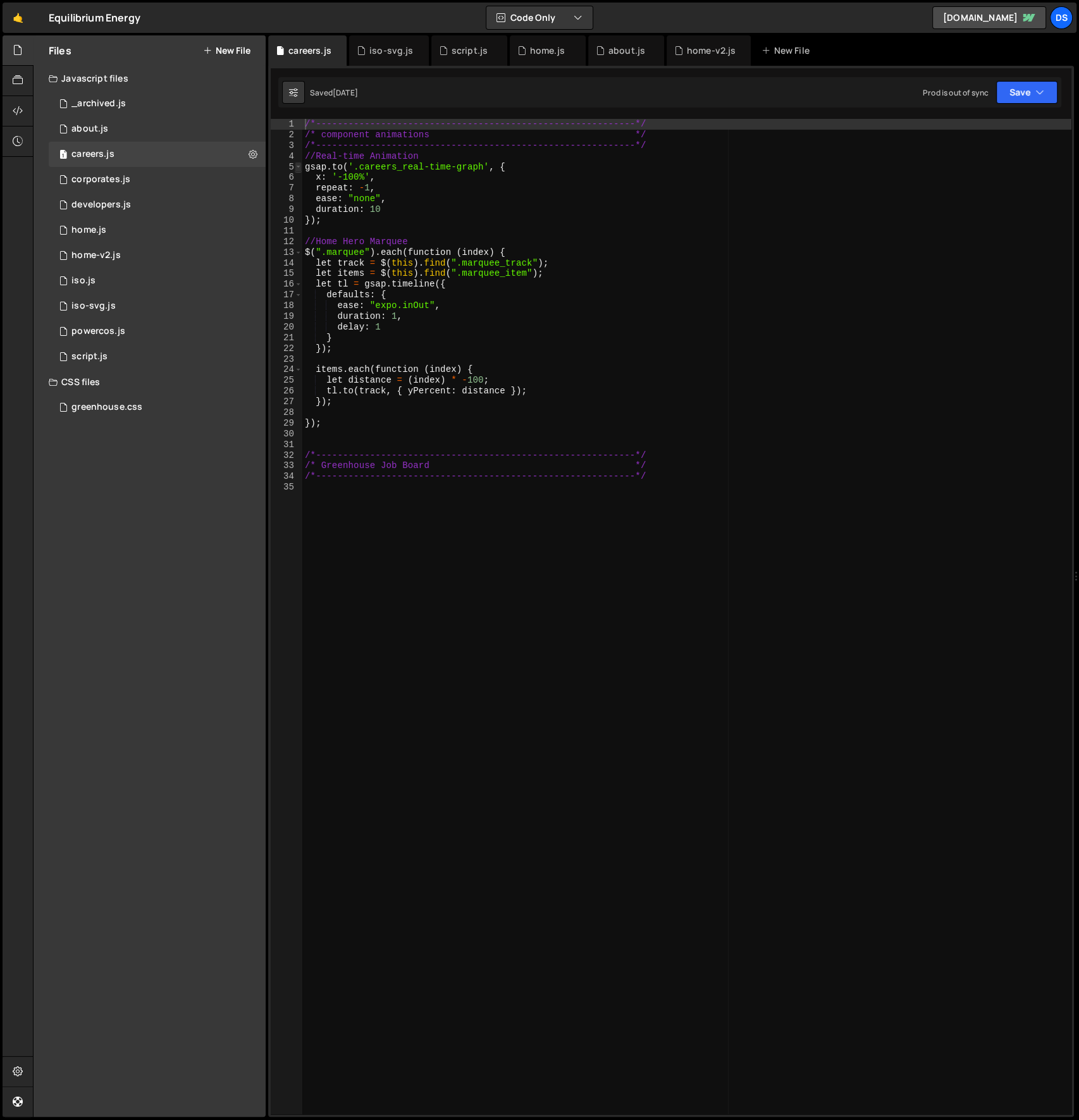
type textarea "/*-----------------------------------------------------------*/"
click at [298, 167] on span at bounding box center [298, 167] width 7 height 11
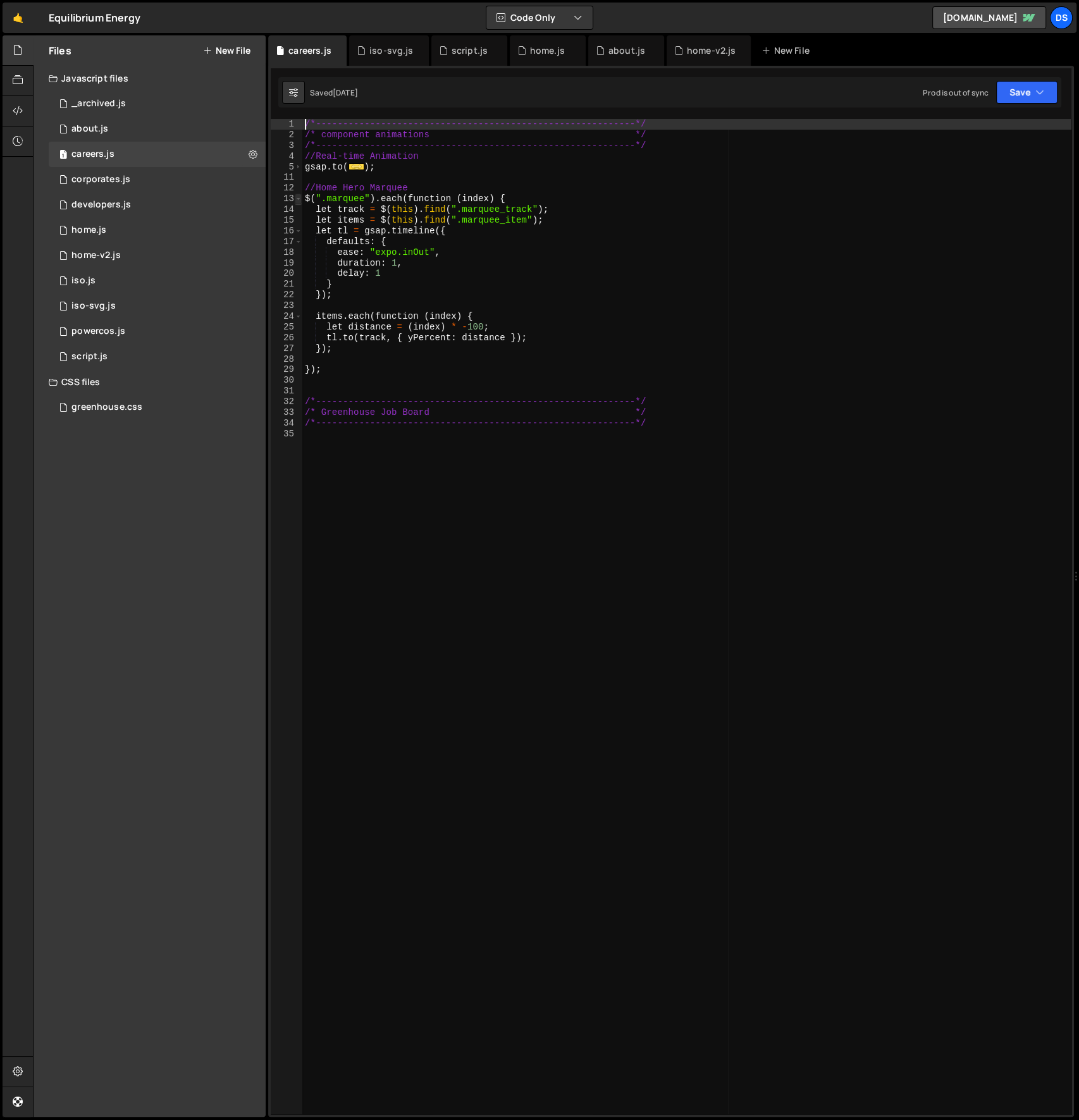
click at [296, 204] on div "14" at bounding box center [287, 209] width 32 height 11
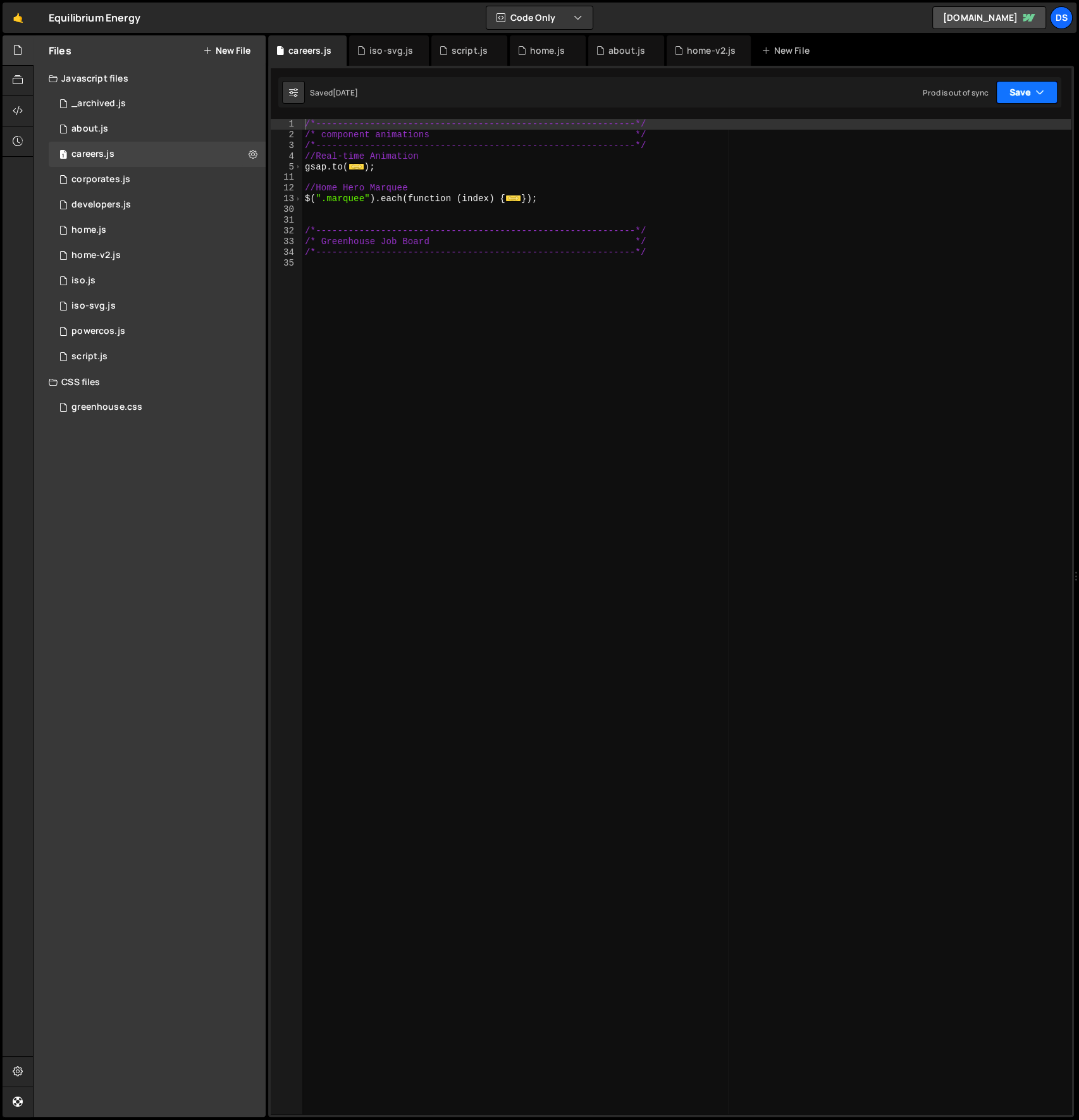
click at [1029, 93] on button "Save" at bounding box center [1027, 93] width 62 height 23
click at [1003, 164] on div "Save to Production S" at bounding box center [984, 164] width 131 height 13
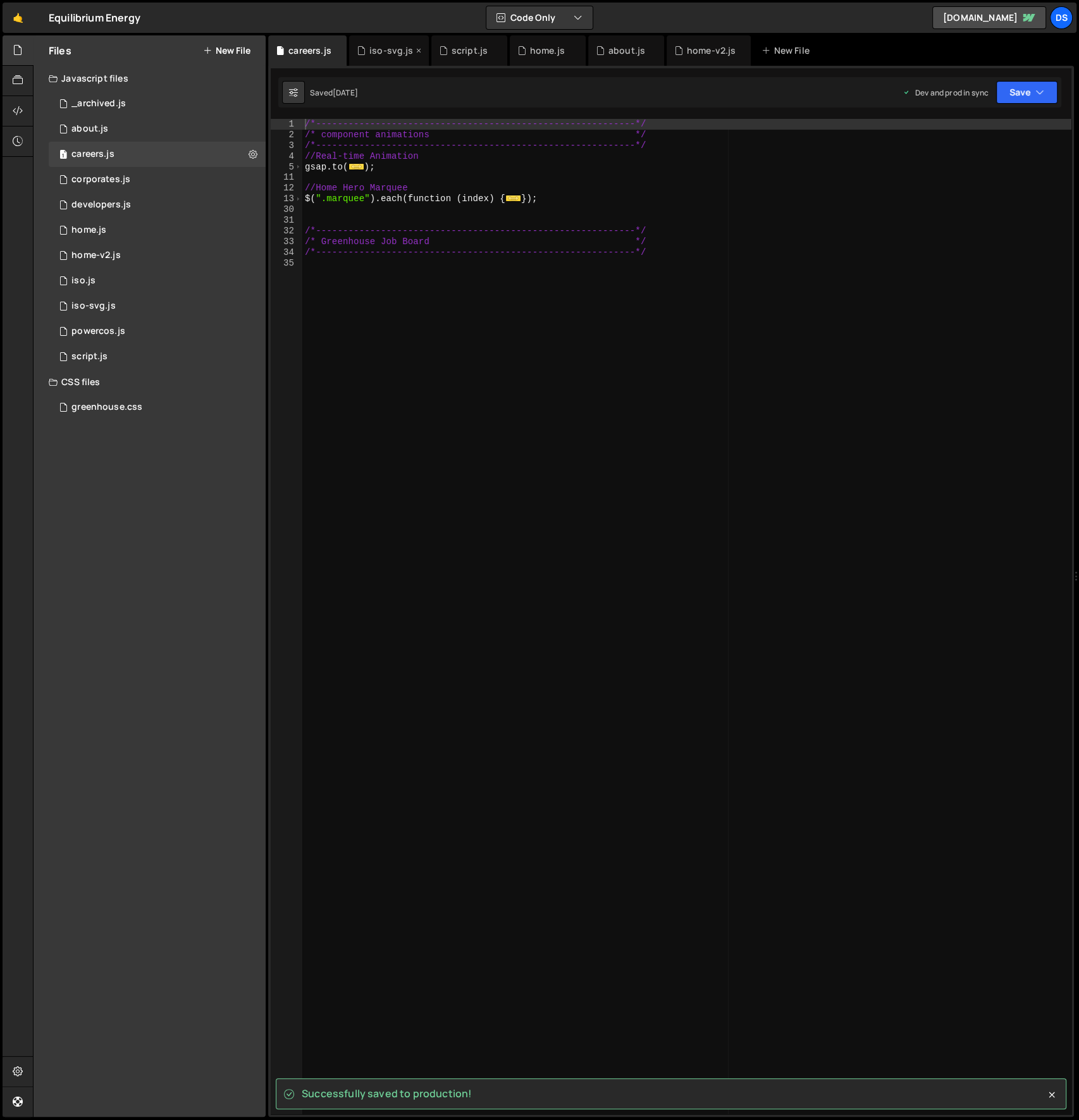
click at [395, 55] on div "iso-svg.js" at bounding box center [392, 51] width 44 height 13
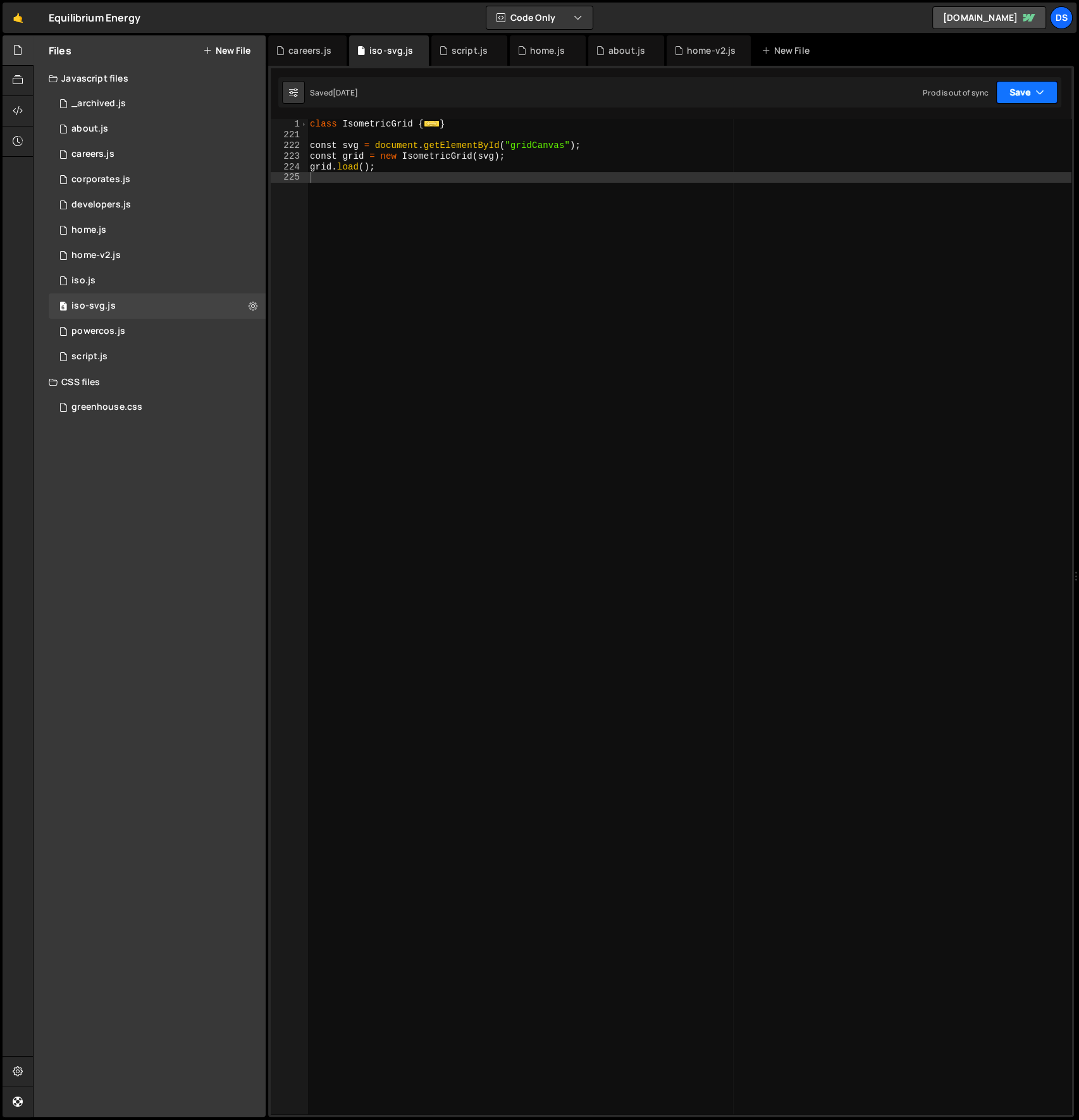
click at [1007, 90] on button "Save" at bounding box center [1027, 93] width 62 height 23
click at [995, 173] on div "Saved [DATE]" at bounding box center [984, 178] width 131 height 15
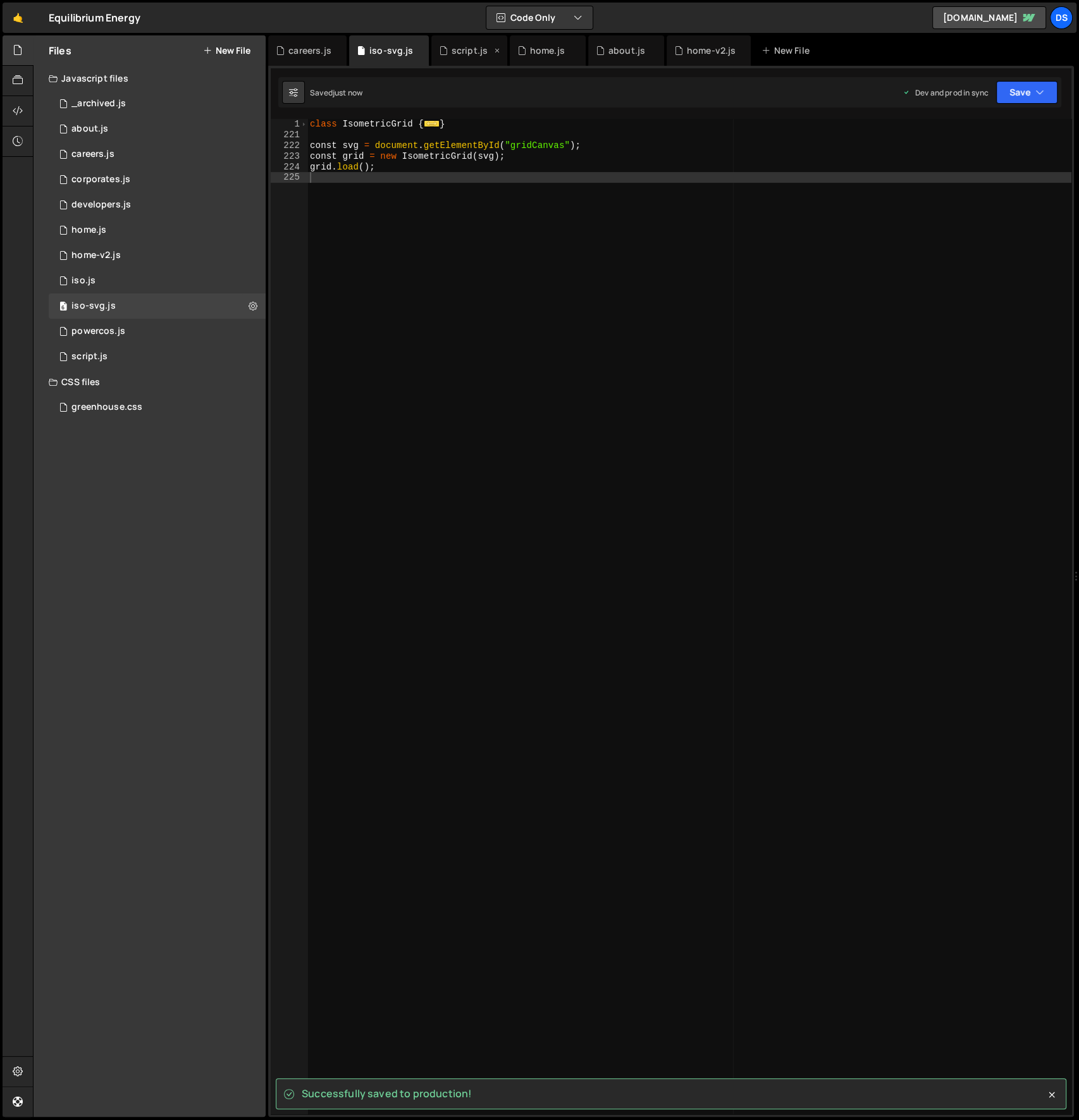
click at [456, 46] on div "script.js" at bounding box center [470, 51] width 36 height 13
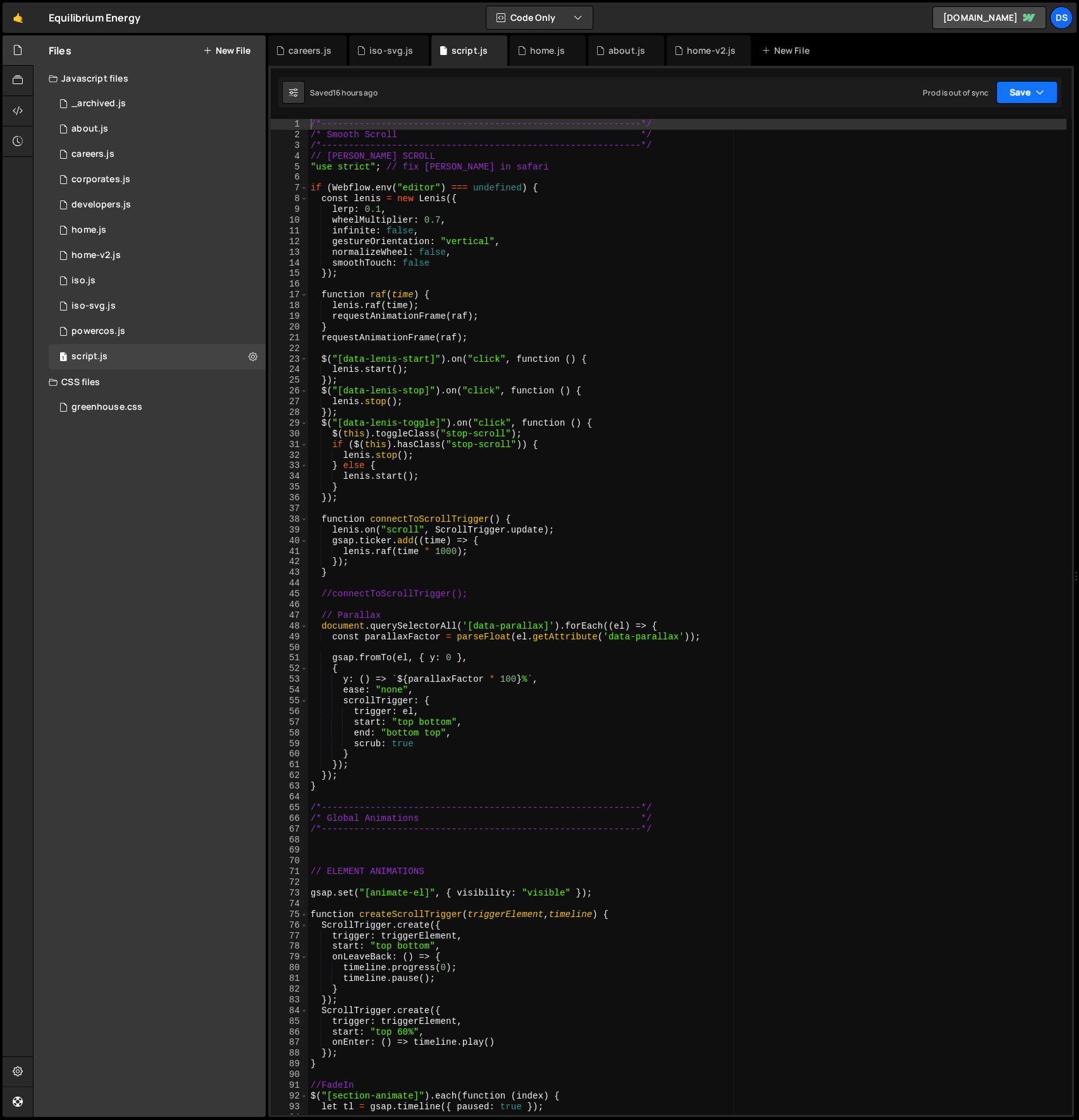
click at [1012, 89] on button "Save" at bounding box center [1027, 93] width 62 height 23
click at [1001, 163] on div "Save to Production S" at bounding box center [984, 164] width 131 height 13
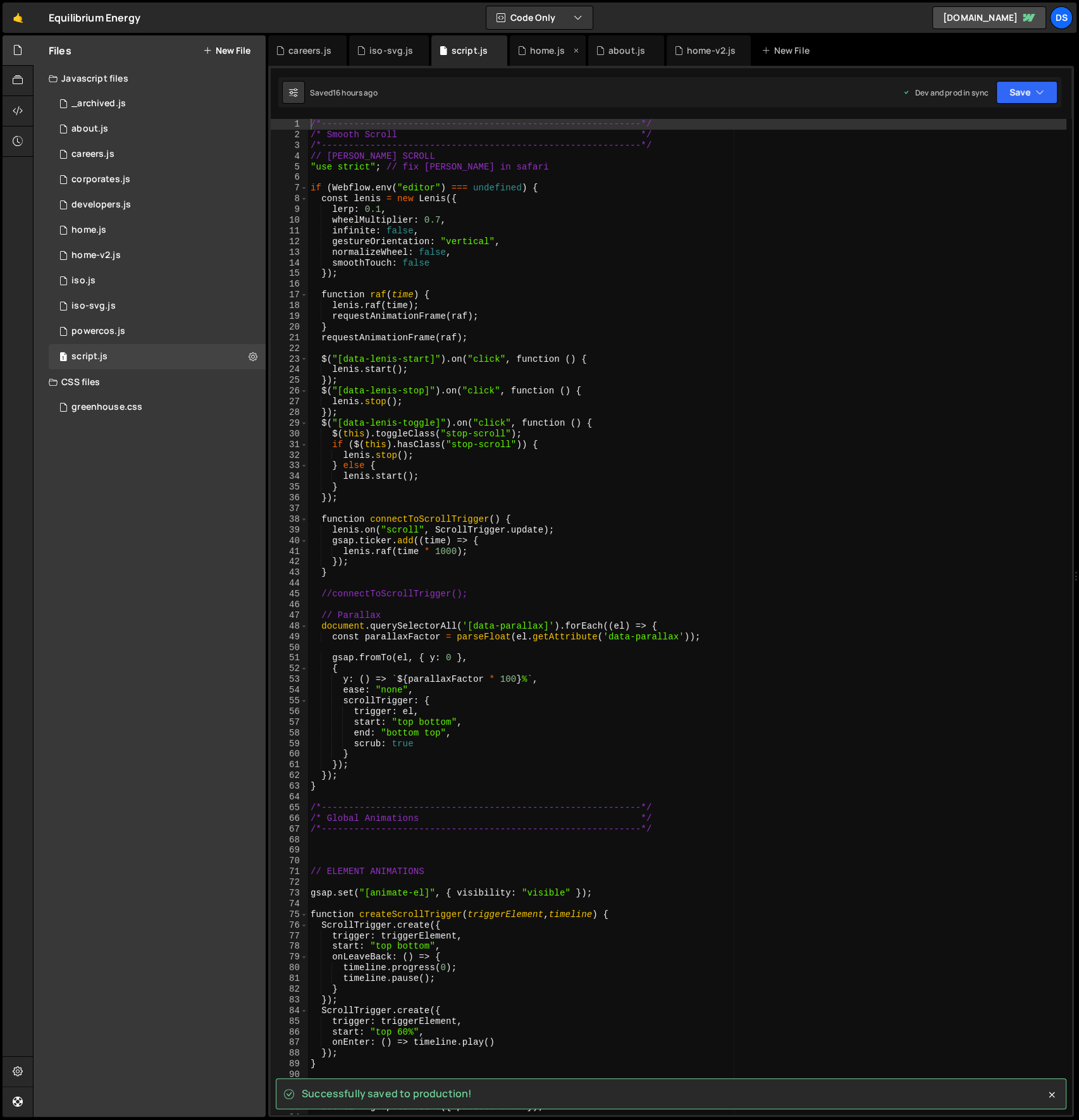
click at [534, 49] on div "home.js" at bounding box center [547, 51] width 35 height 13
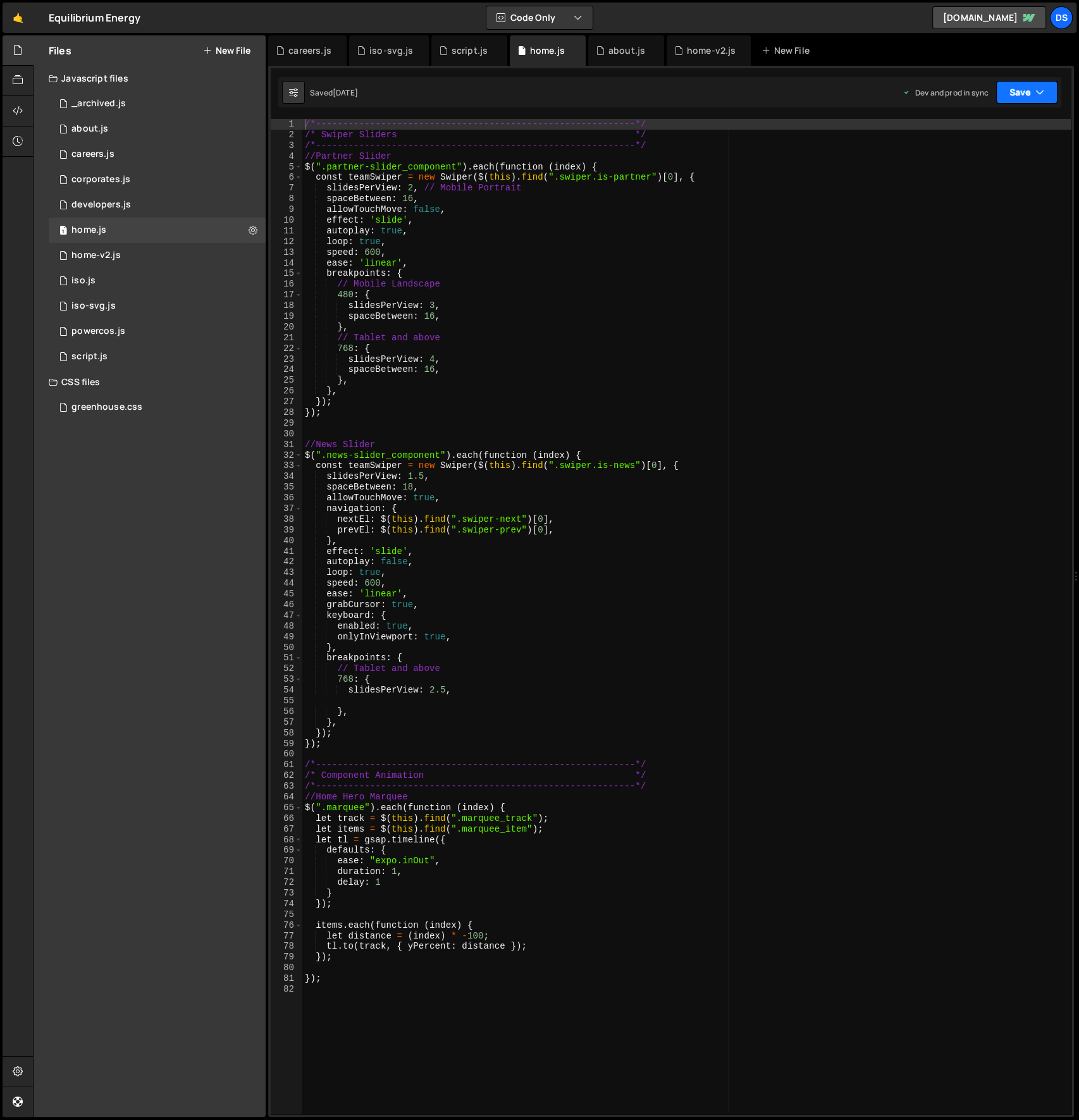
click at [1022, 93] on button "Save" at bounding box center [1027, 93] width 62 height 23
click at [995, 164] on div "Save to Production S" at bounding box center [984, 164] width 131 height 13
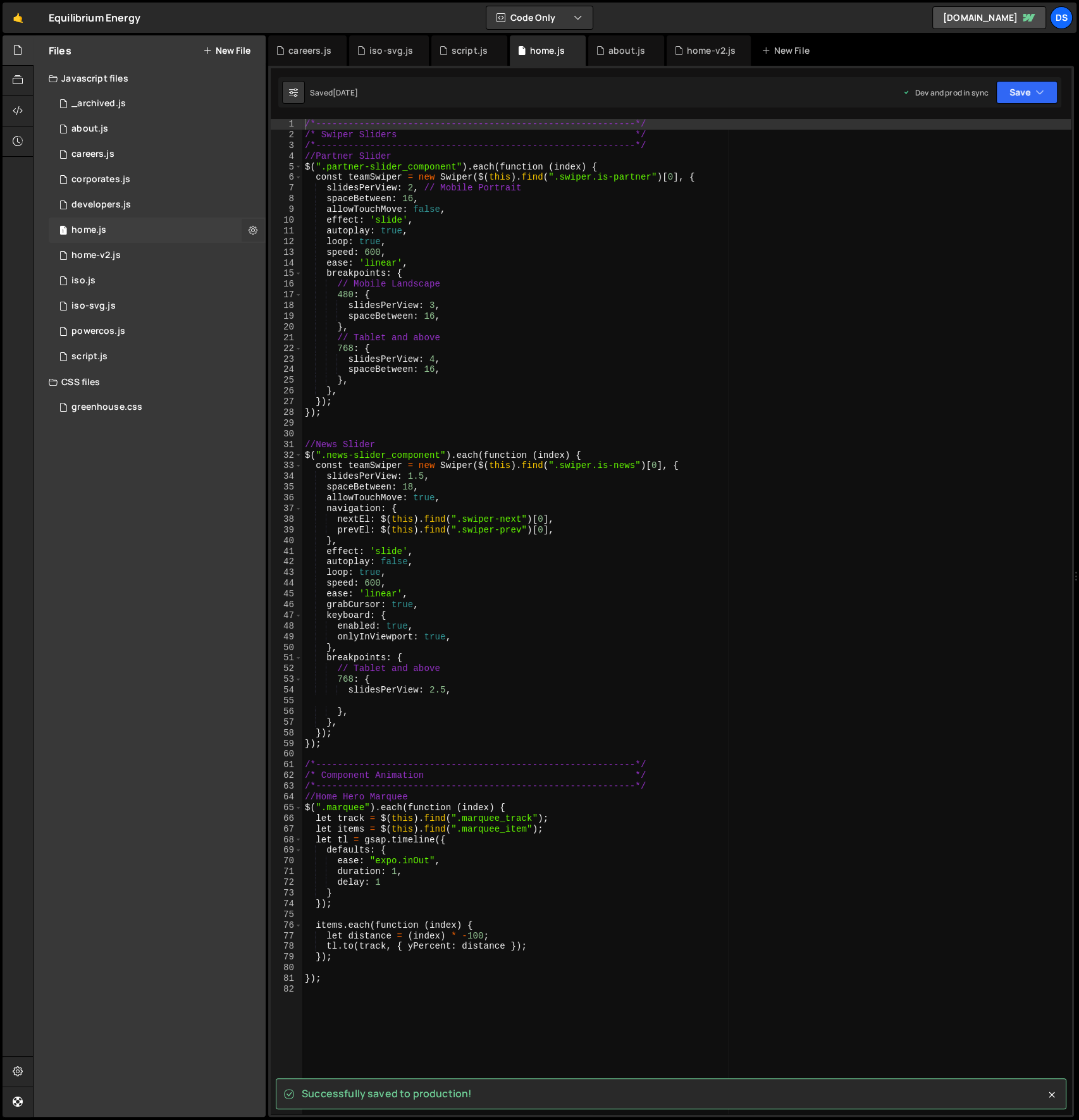
click at [250, 234] on icon at bounding box center [253, 230] width 9 height 12
type input "home"
radio input "true"
click at [324, 254] on button "Edit File Settings" at bounding box center [330, 257] width 124 height 25
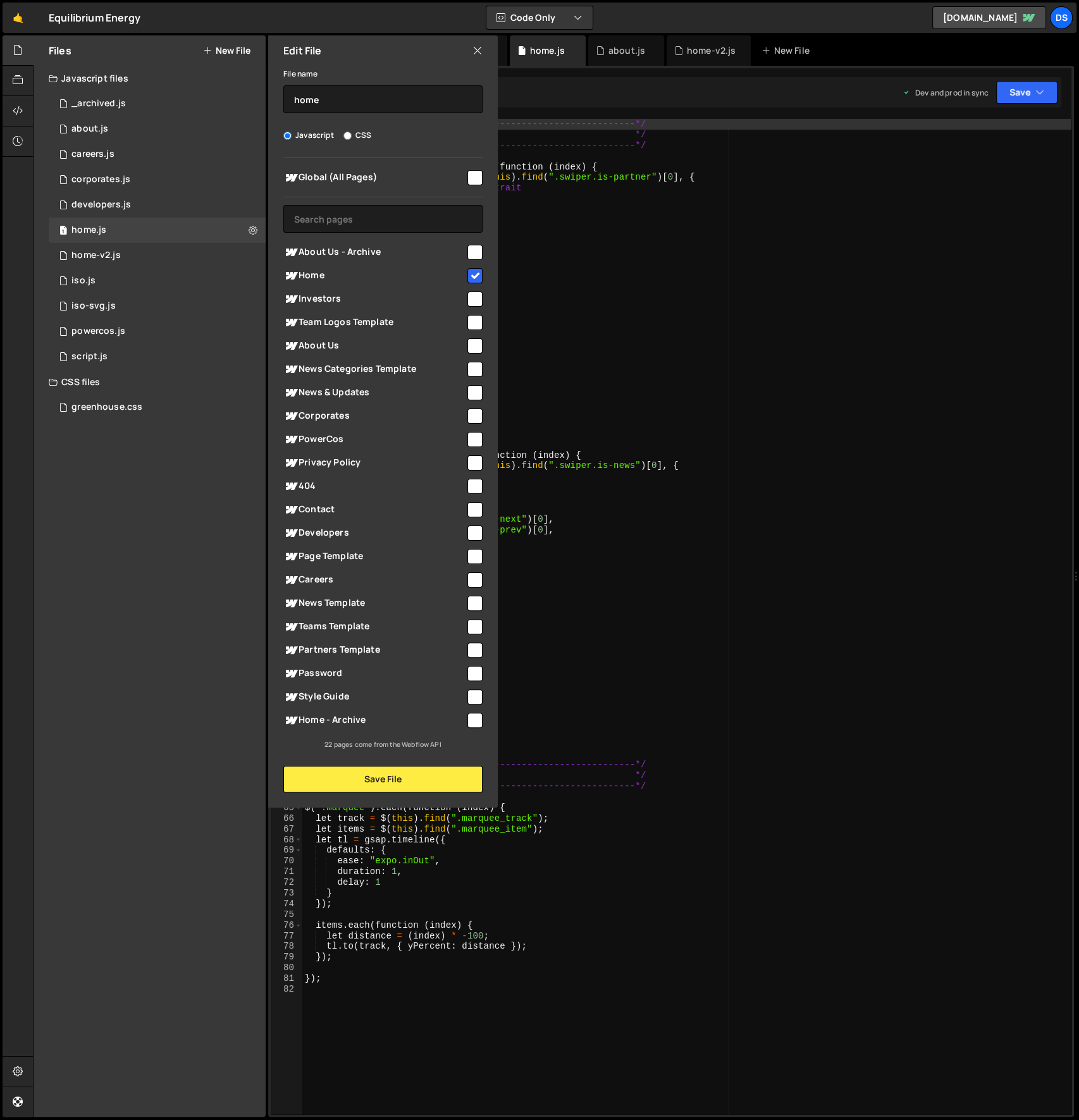
click at [475, 273] on input "checkbox" at bounding box center [475, 276] width 15 height 15
checkbox input "false"
click at [405, 770] on button "Save File" at bounding box center [383, 779] width 199 height 27
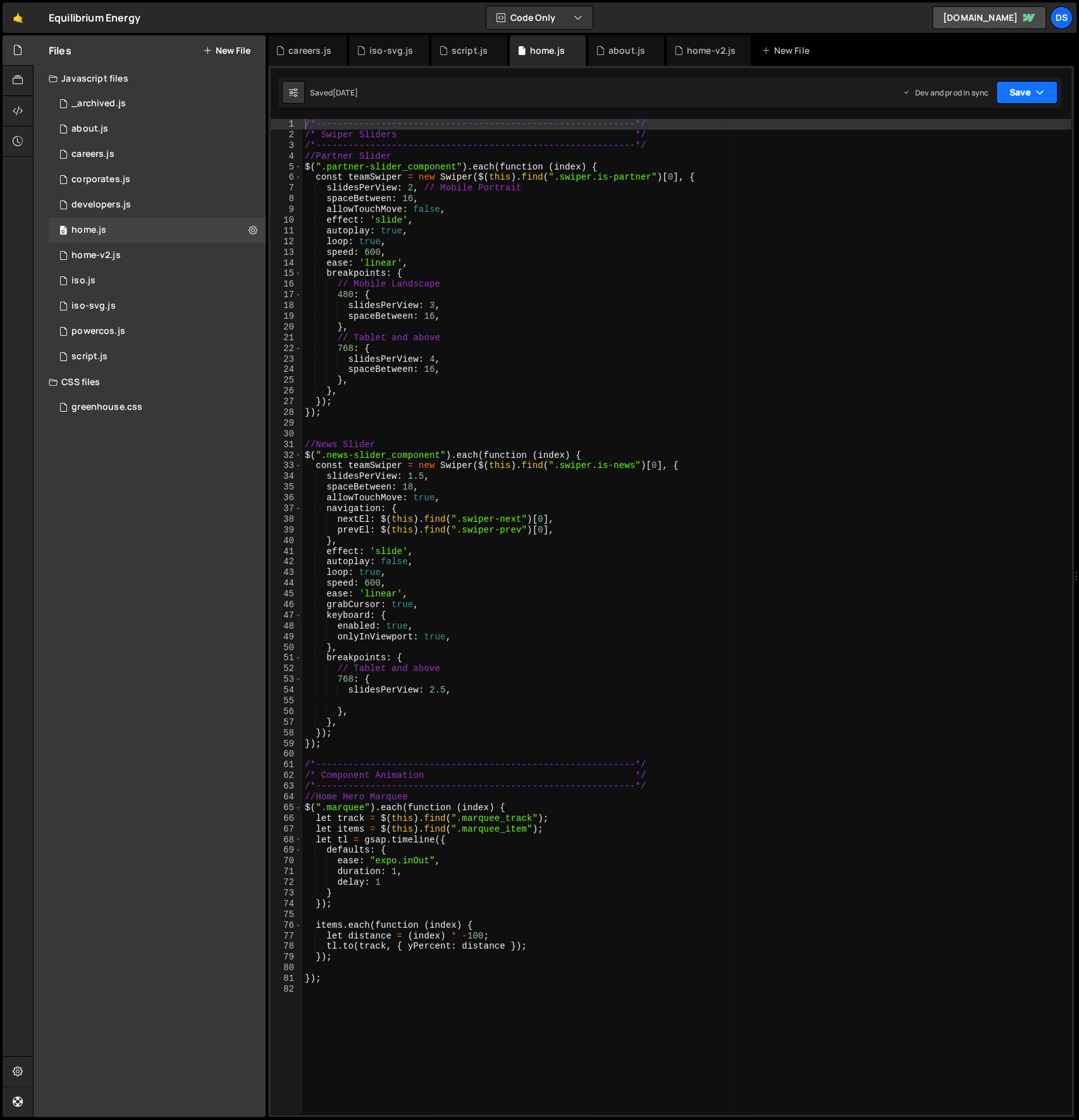
click at [1017, 96] on button "Save" at bounding box center [1027, 93] width 62 height 23
click at [996, 159] on div "Save to Production S" at bounding box center [984, 164] width 131 height 13
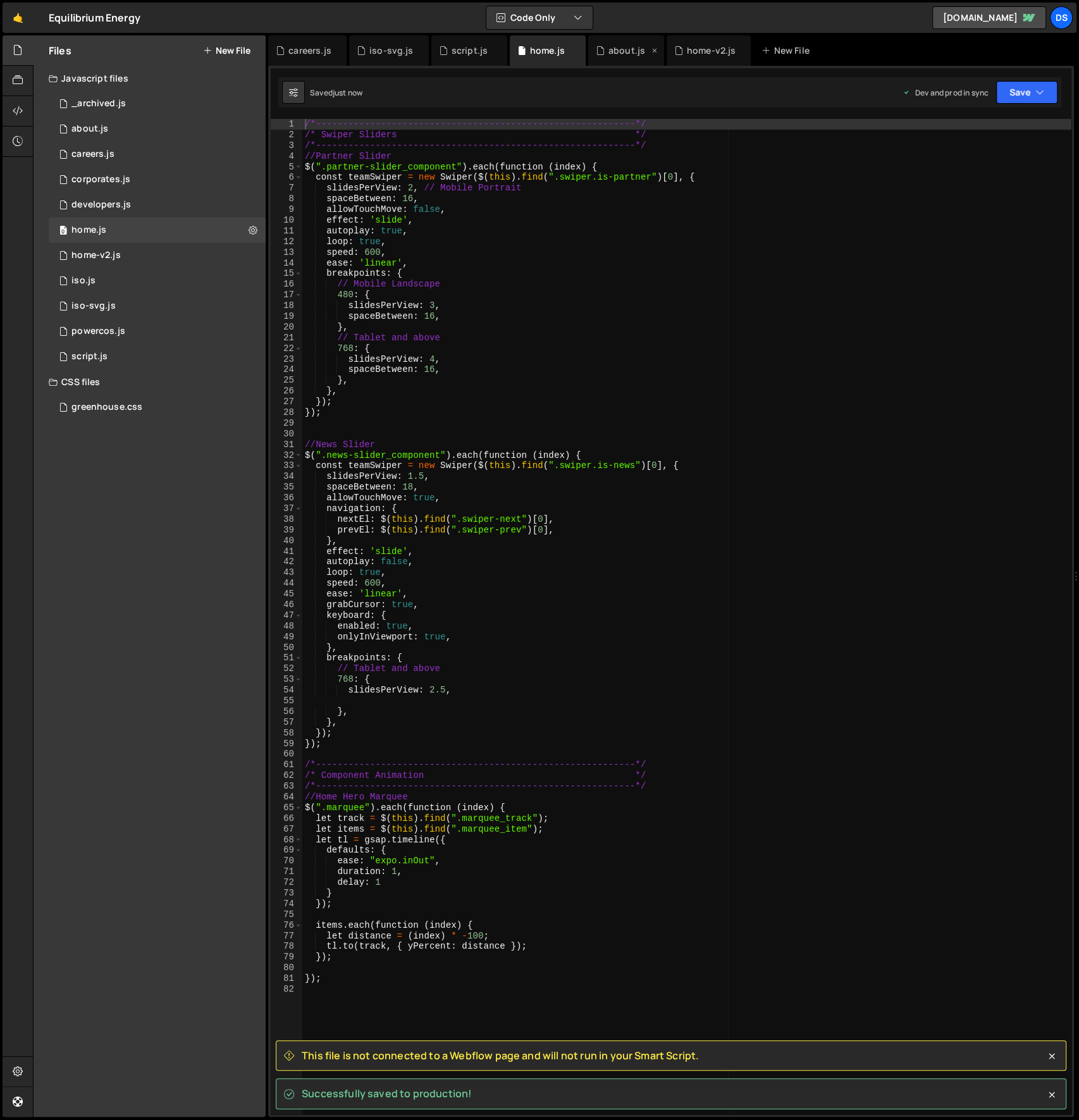
click at [612, 56] on div "about.js" at bounding box center [627, 51] width 37 height 13
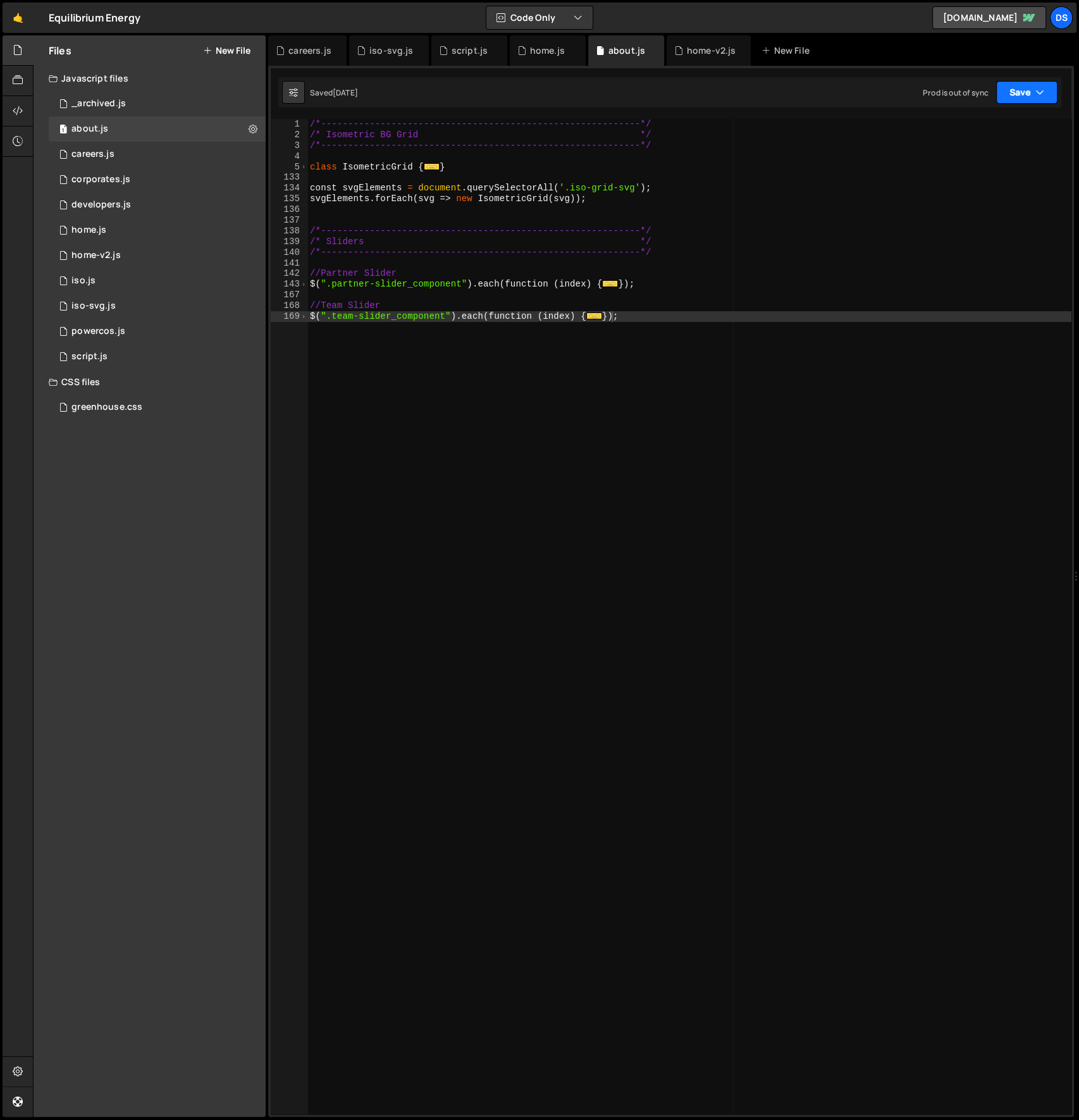
click at [1032, 91] on button "Save" at bounding box center [1027, 93] width 62 height 23
click at [988, 177] on div "Saved [DATE]" at bounding box center [984, 178] width 131 height 15
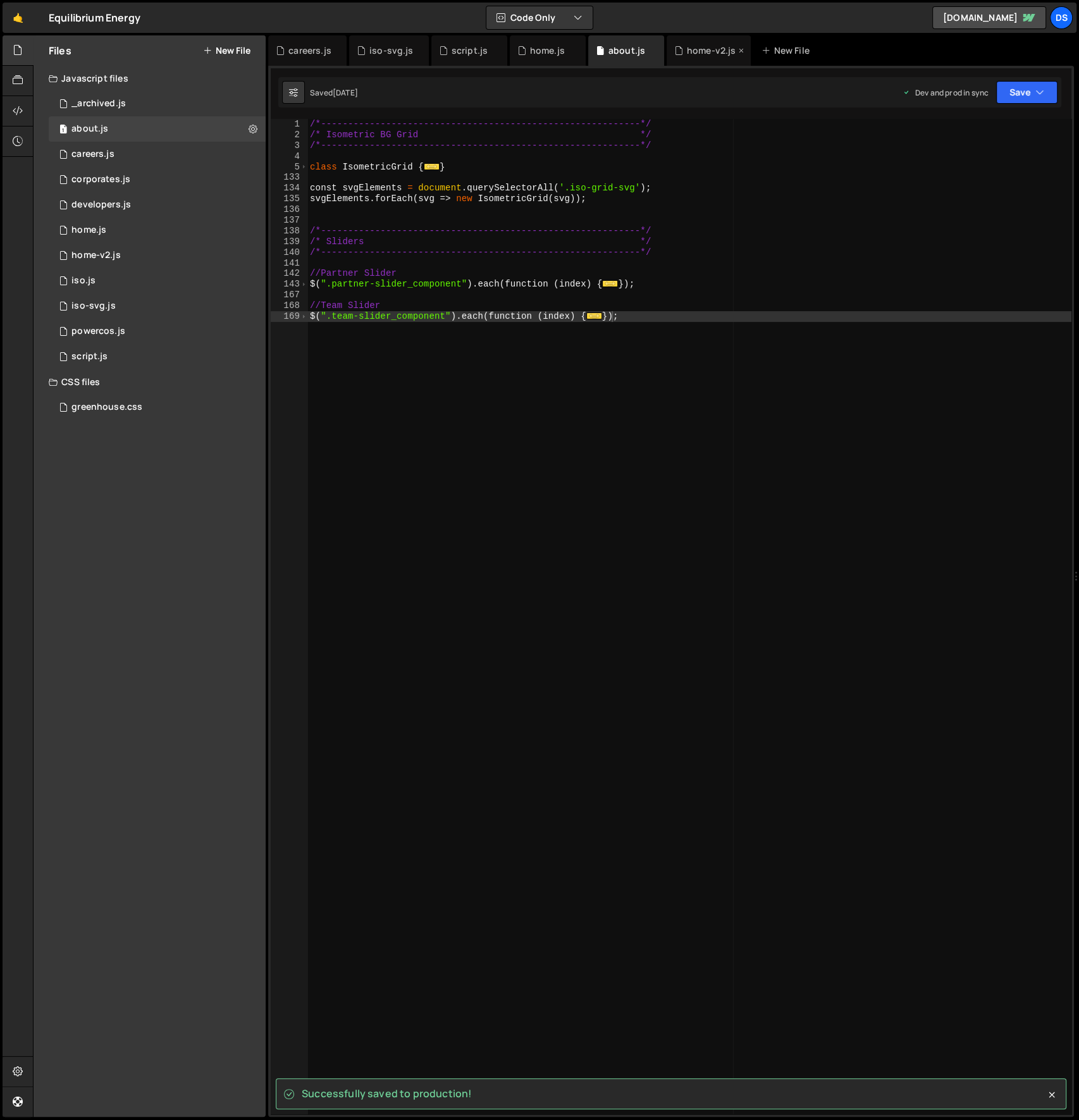
click at [696, 53] on div "home-v2.js" at bounding box center [712, 51] width 50 height 13
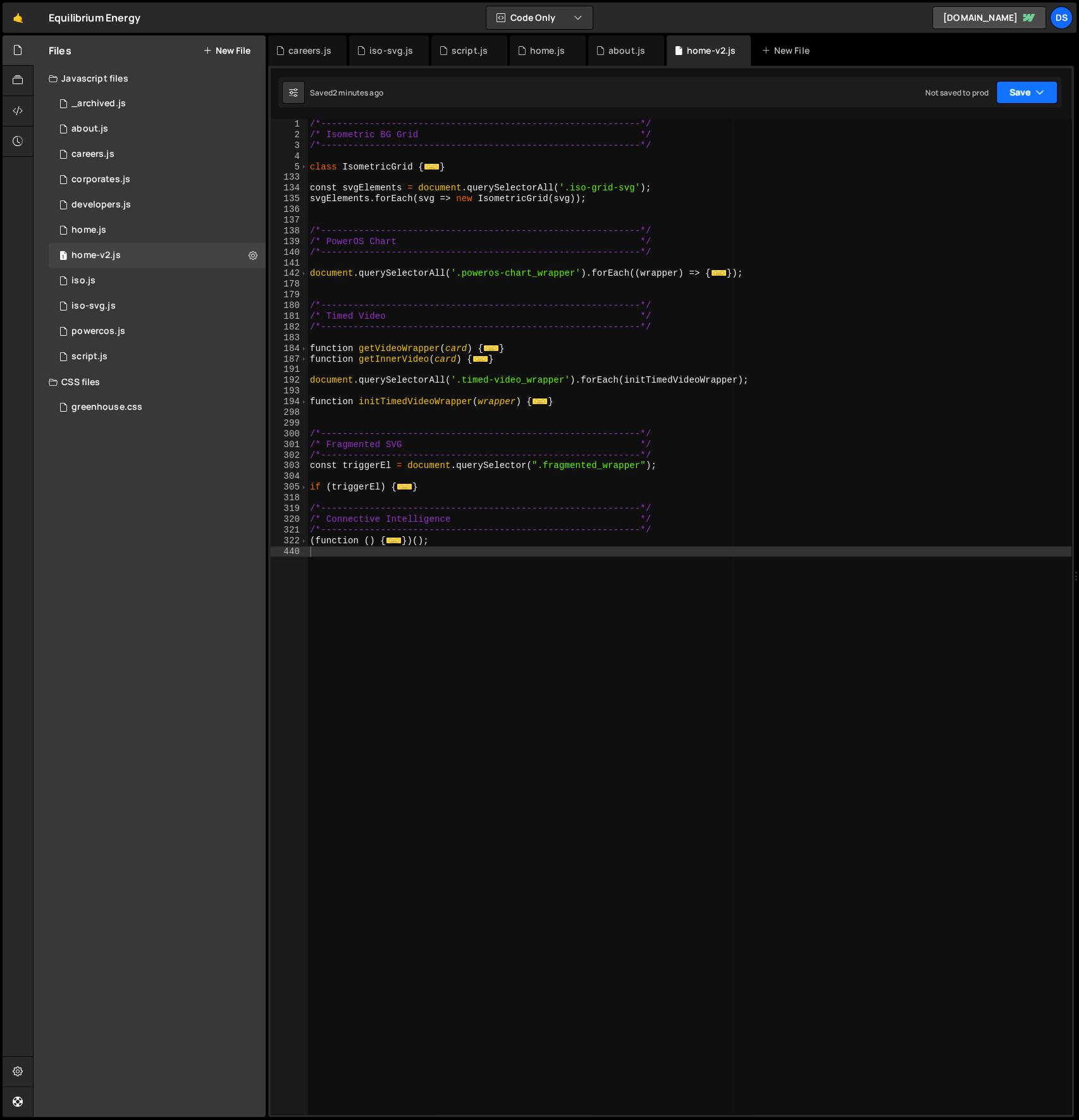
click at [1031, 96] on button "Save" at bounding box center [1027, 93] width 62 height 23
click at [986, 174] on div "Not saved to prod" at bounding box center [984, 178] width 131 height 15
